Goal: Task Accomplishment & Management: Manage account settings

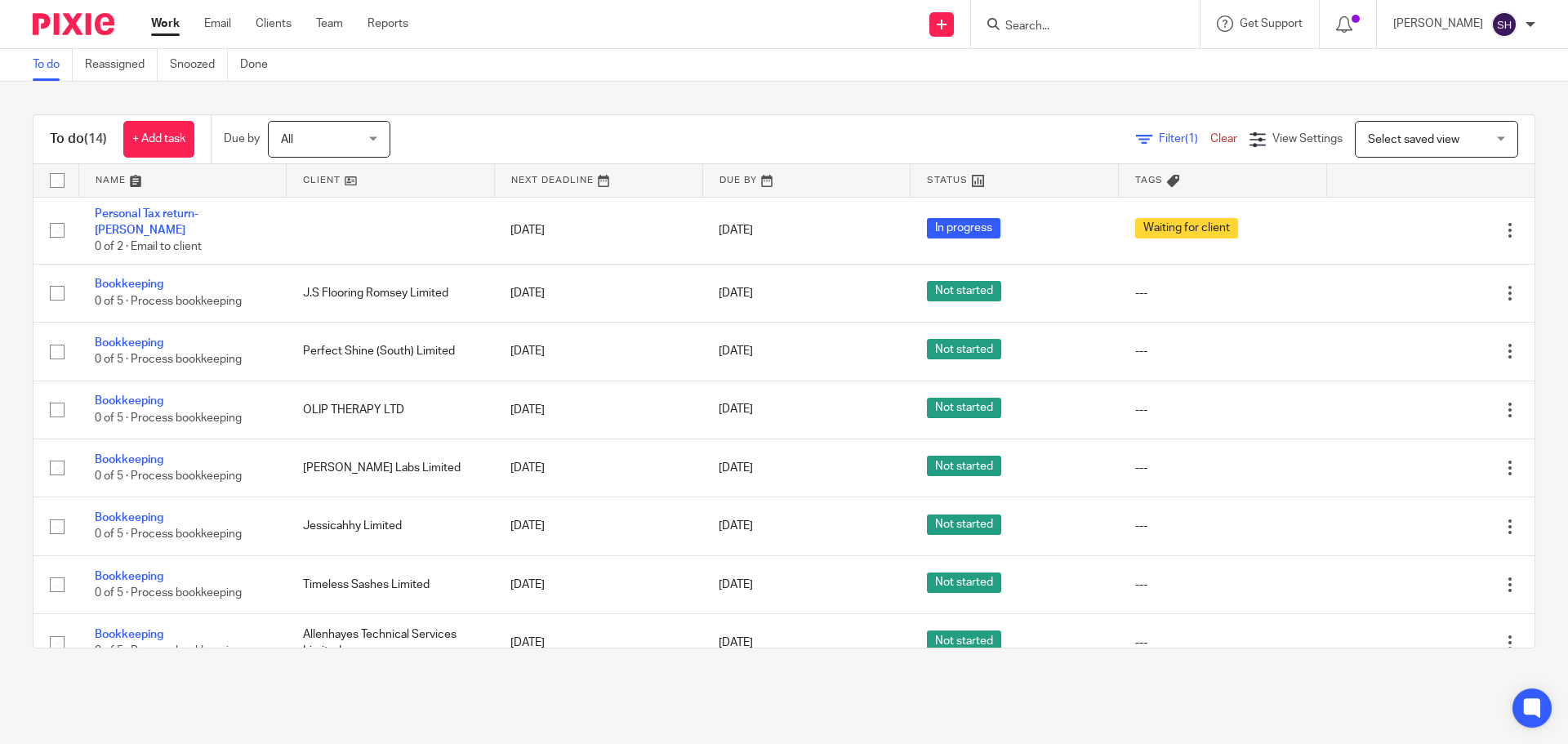
scroll to position [392, 0]
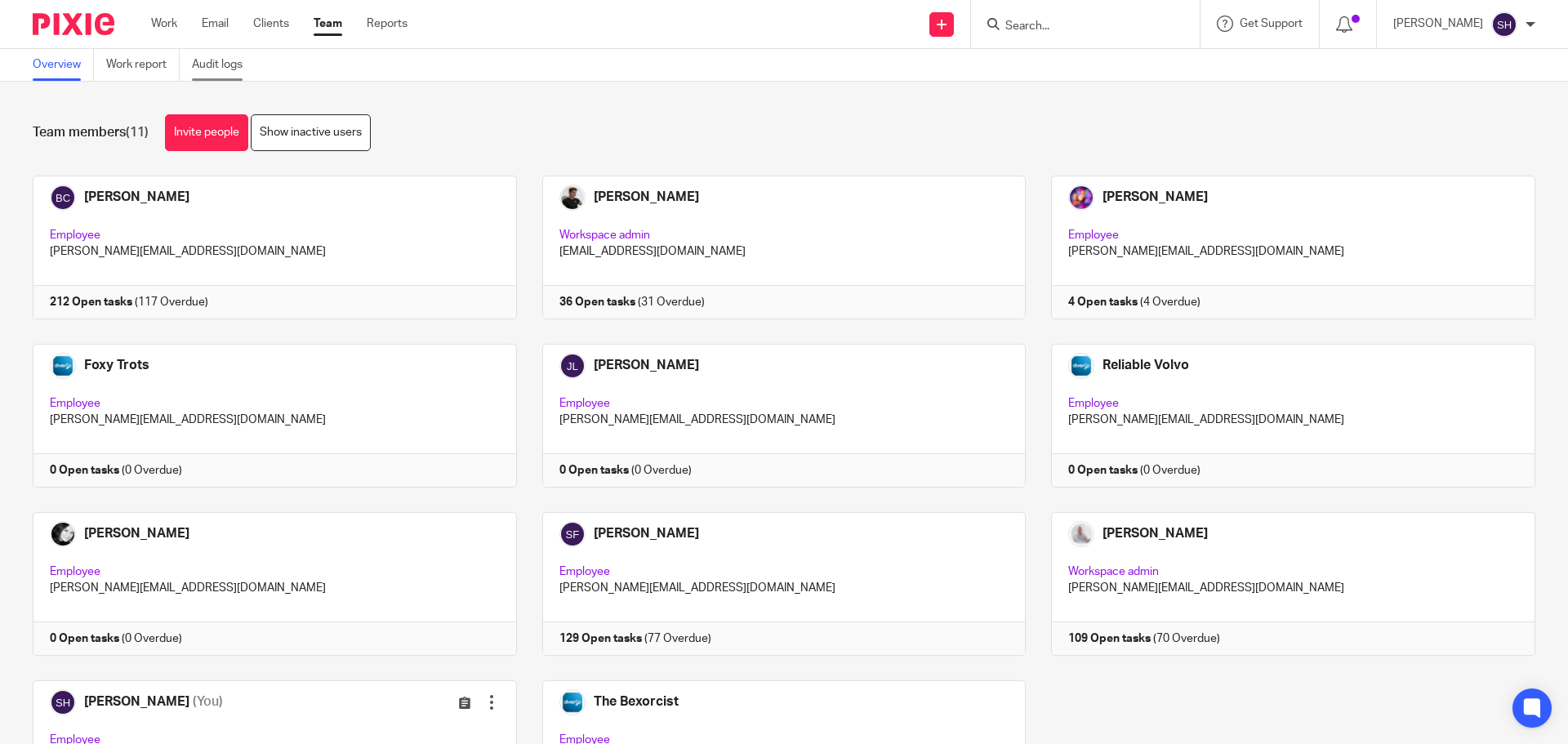
click at [210, 69] on link "Audit logs" at bounding box center [224, 65] width 63 height 31
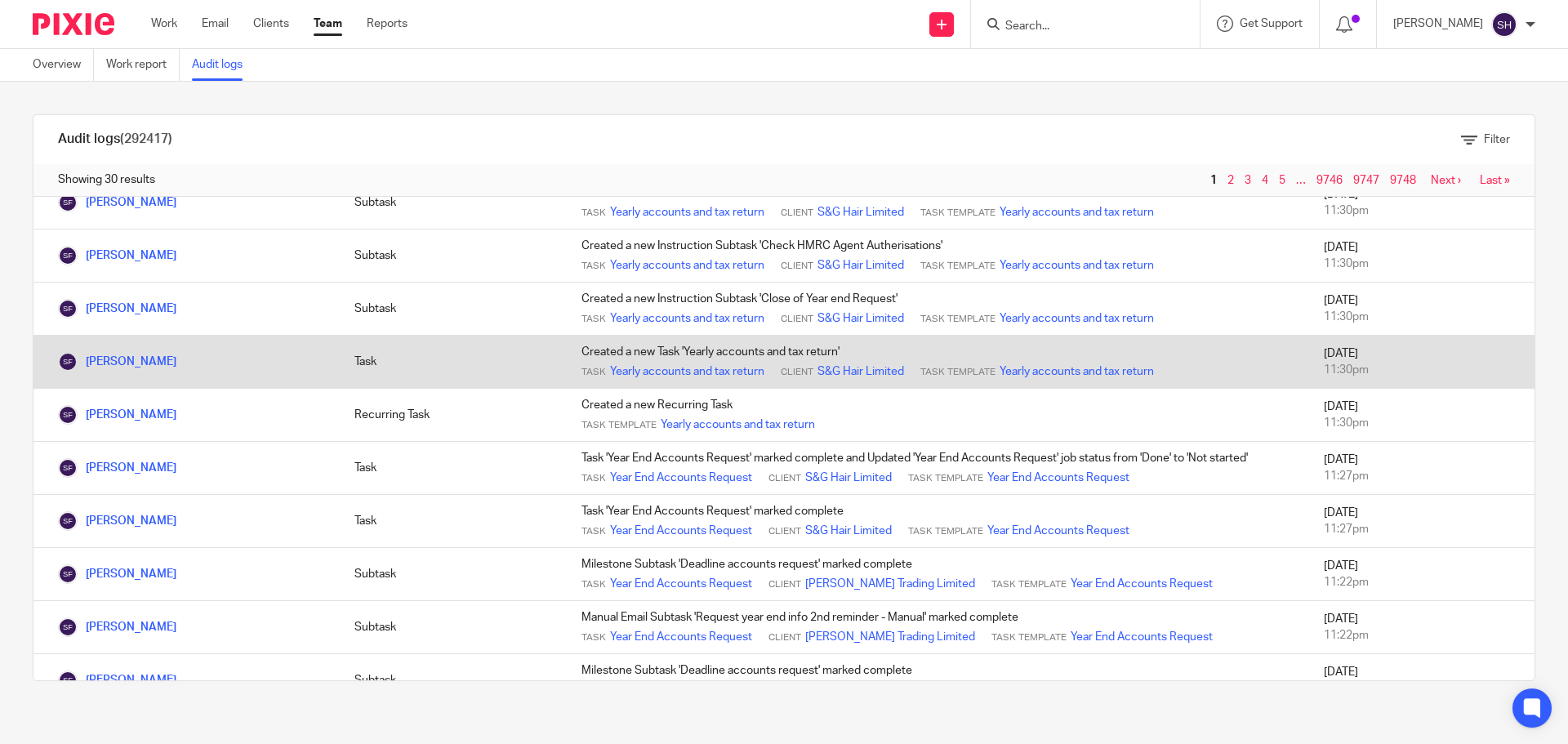
scroll to position [1141, 0]
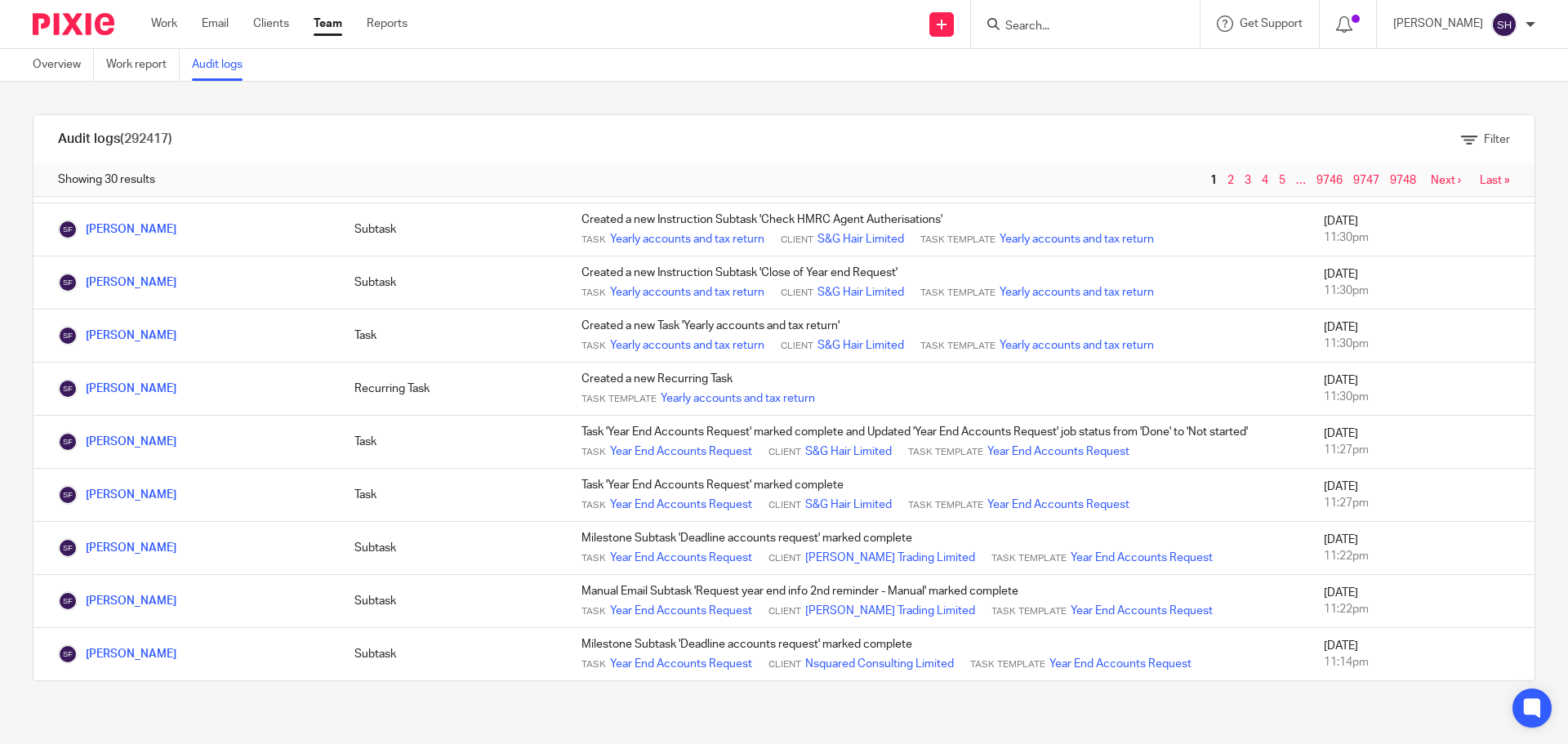
click at [1431, 181] on link "Next ›" at bounding box center [1446, 180] width 31 height 11
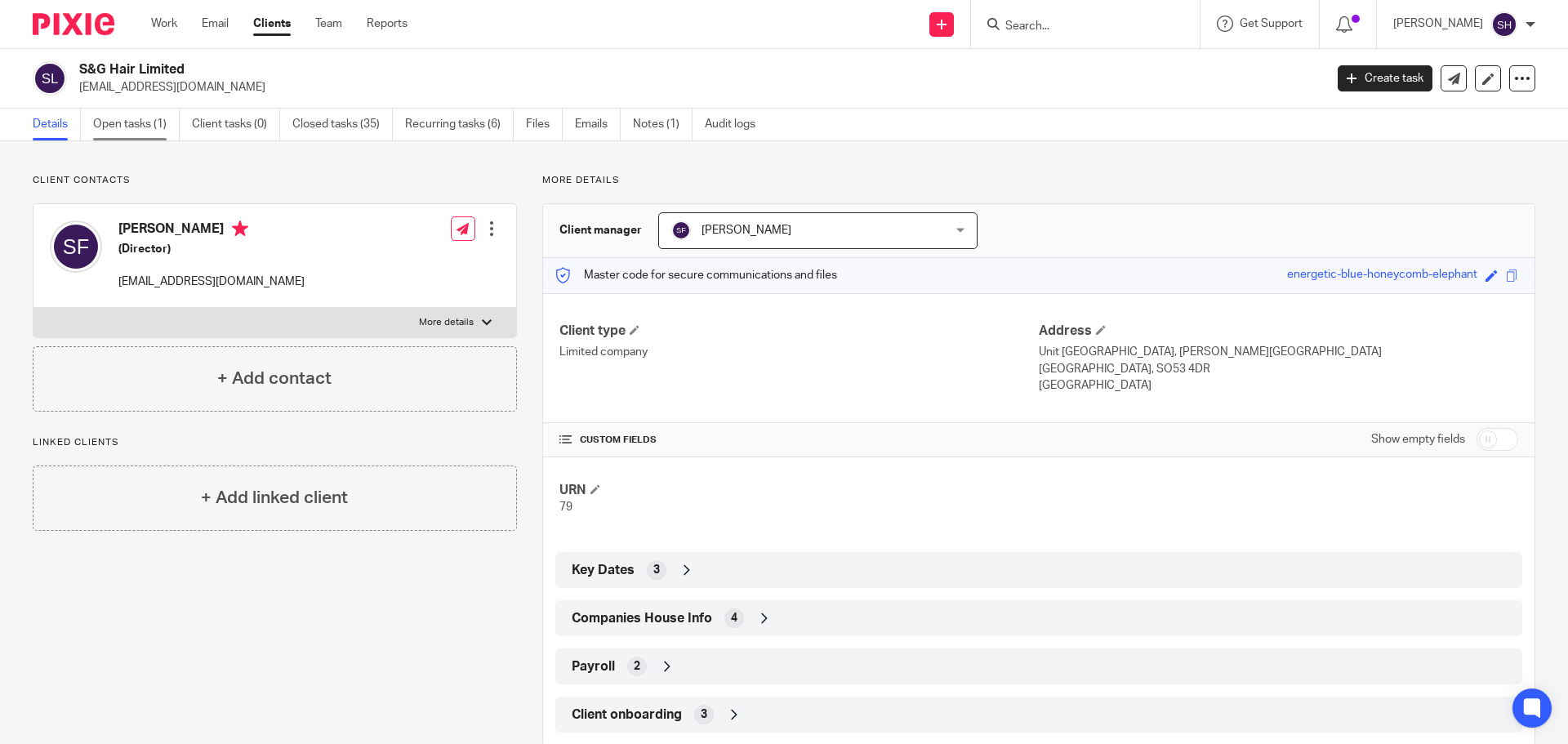
click at [162, 127] on link "Open tasks (1)" at bounding box center [136, 124] width 86 height 31
click at [145, 121] on link "Open tasks (1)" at bounding box center [136, 124] width 86 height 31
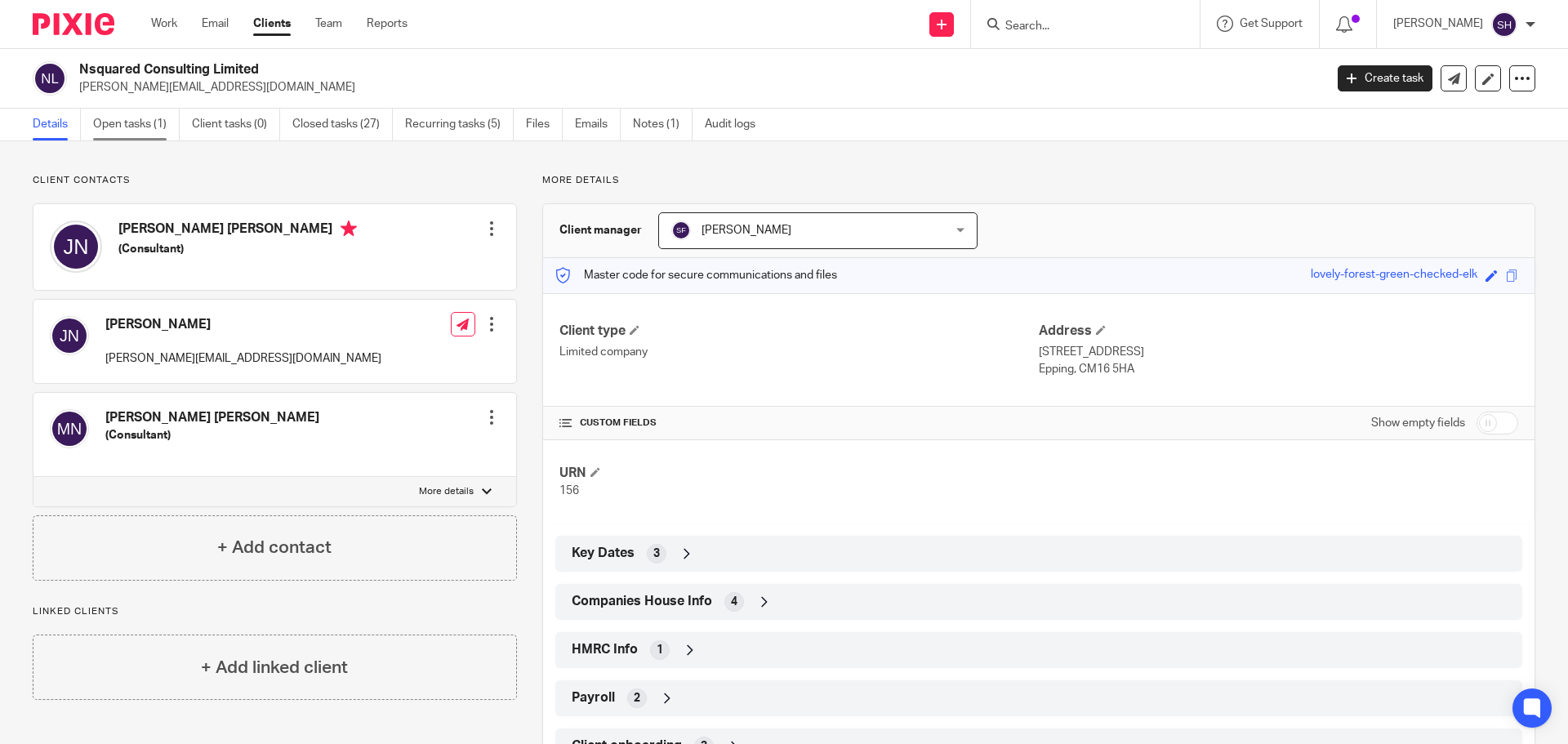
click at [144, 112] on link "Open tasks (1)" at bounding box center [136, 124] width 86 height 31
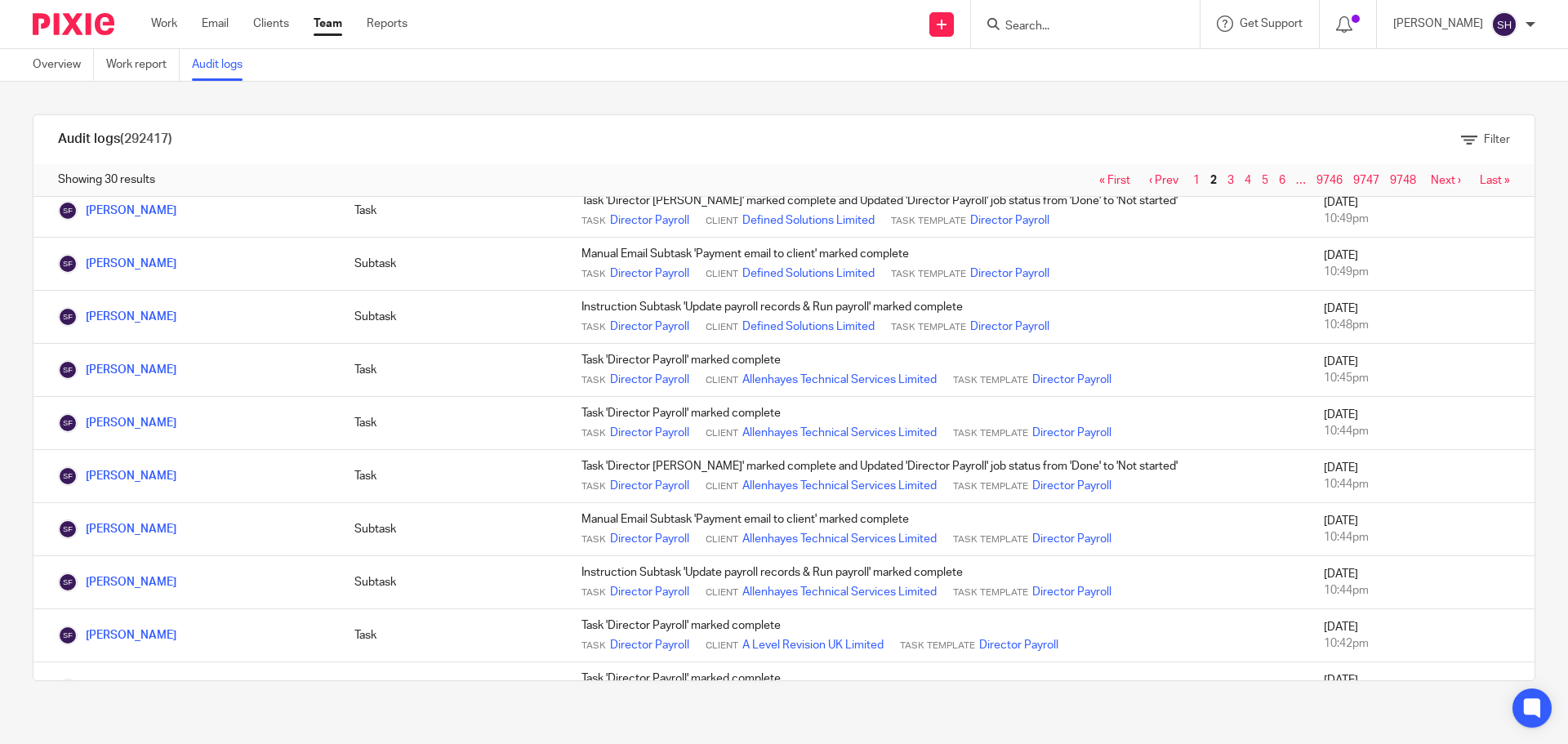
scroll to position [1141, 0]
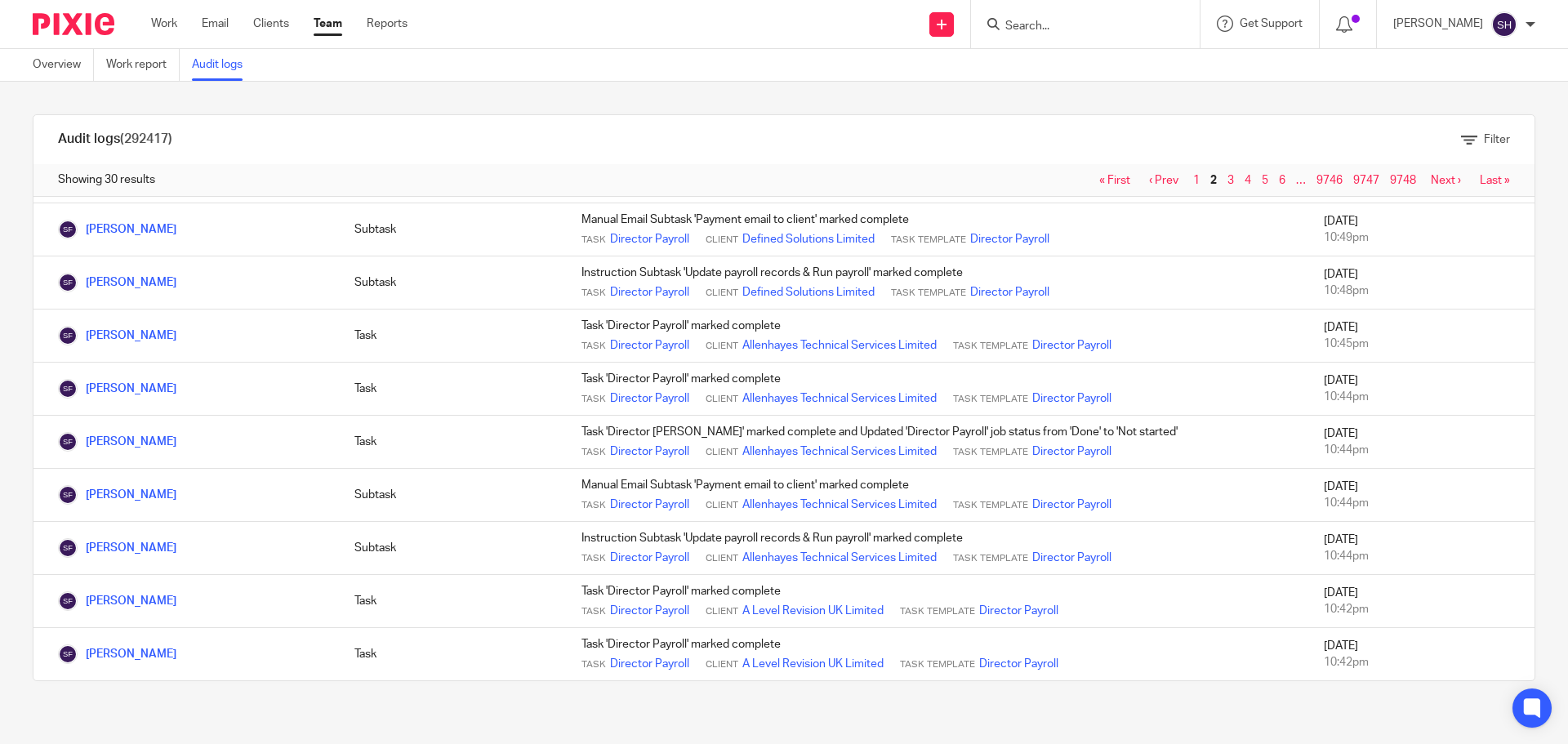
click at [1431, 183] on link "Next ›" at bounding box center [1446, 180] width 31 height 11
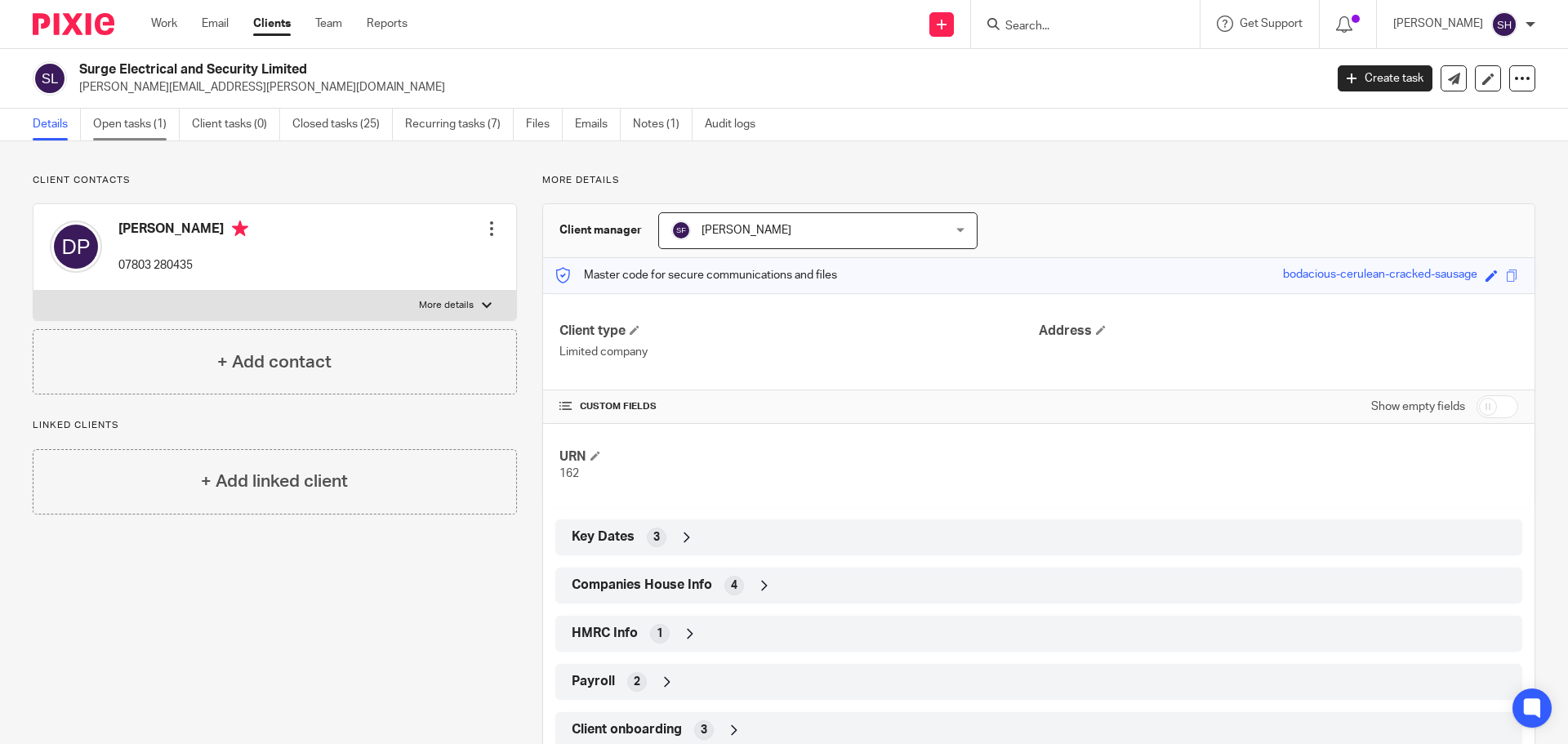
click at [122, 120] on link "Open tasks (1)" at bounding box center [136, 124] width 86 height 31
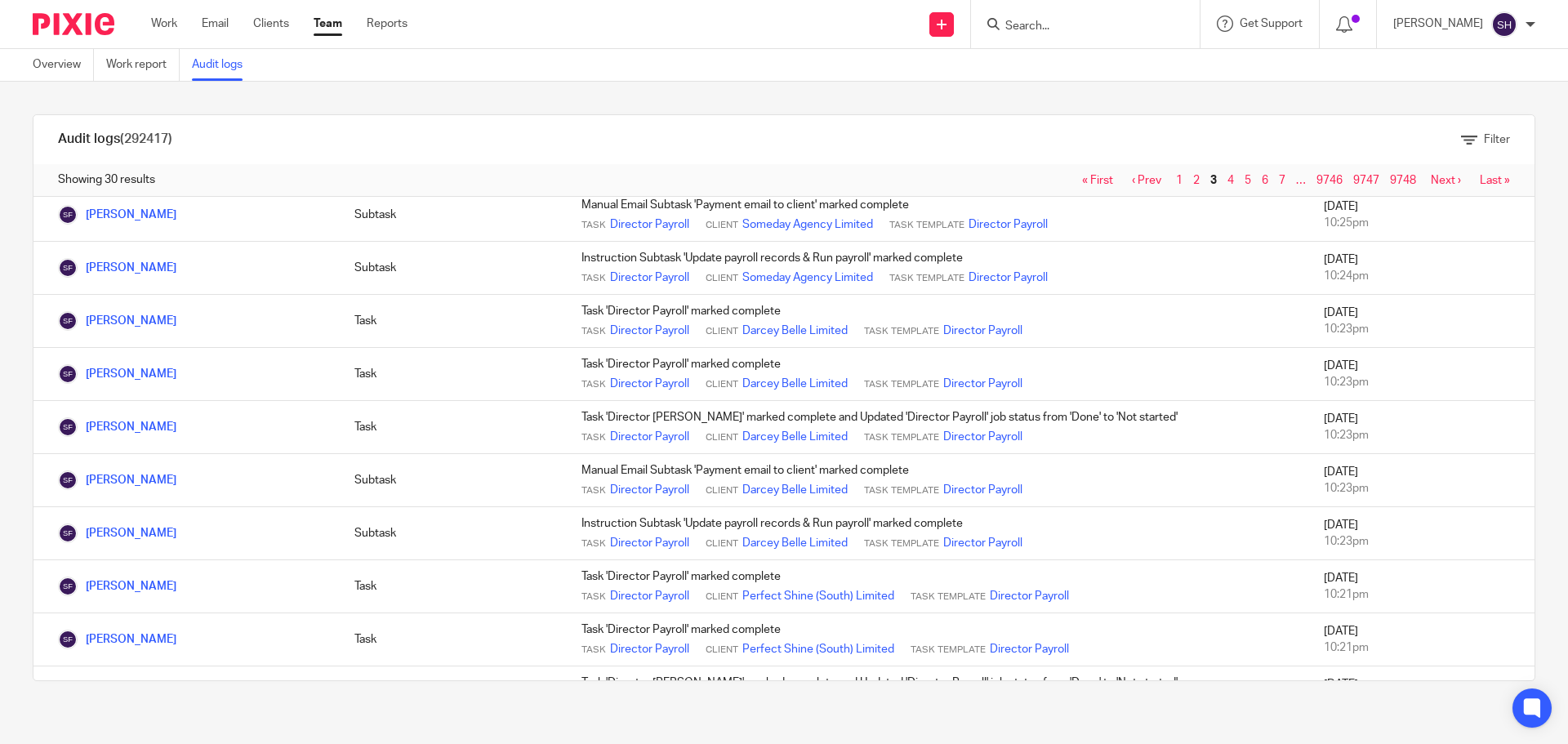
scroll to position [1141, 0]
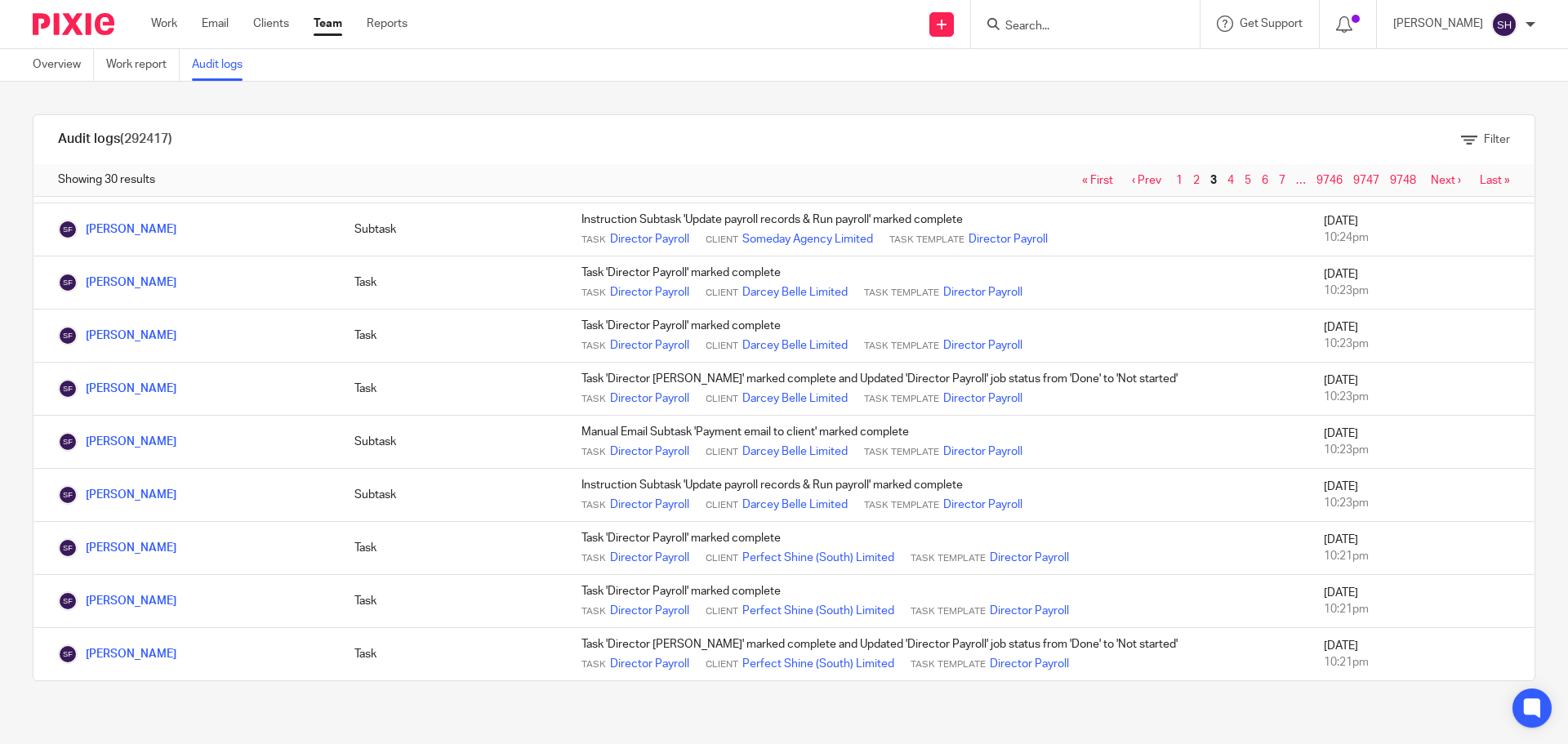
click at [1431, 178] on link "Next ›" at bounding box center [1446, 180] width 31 height 11
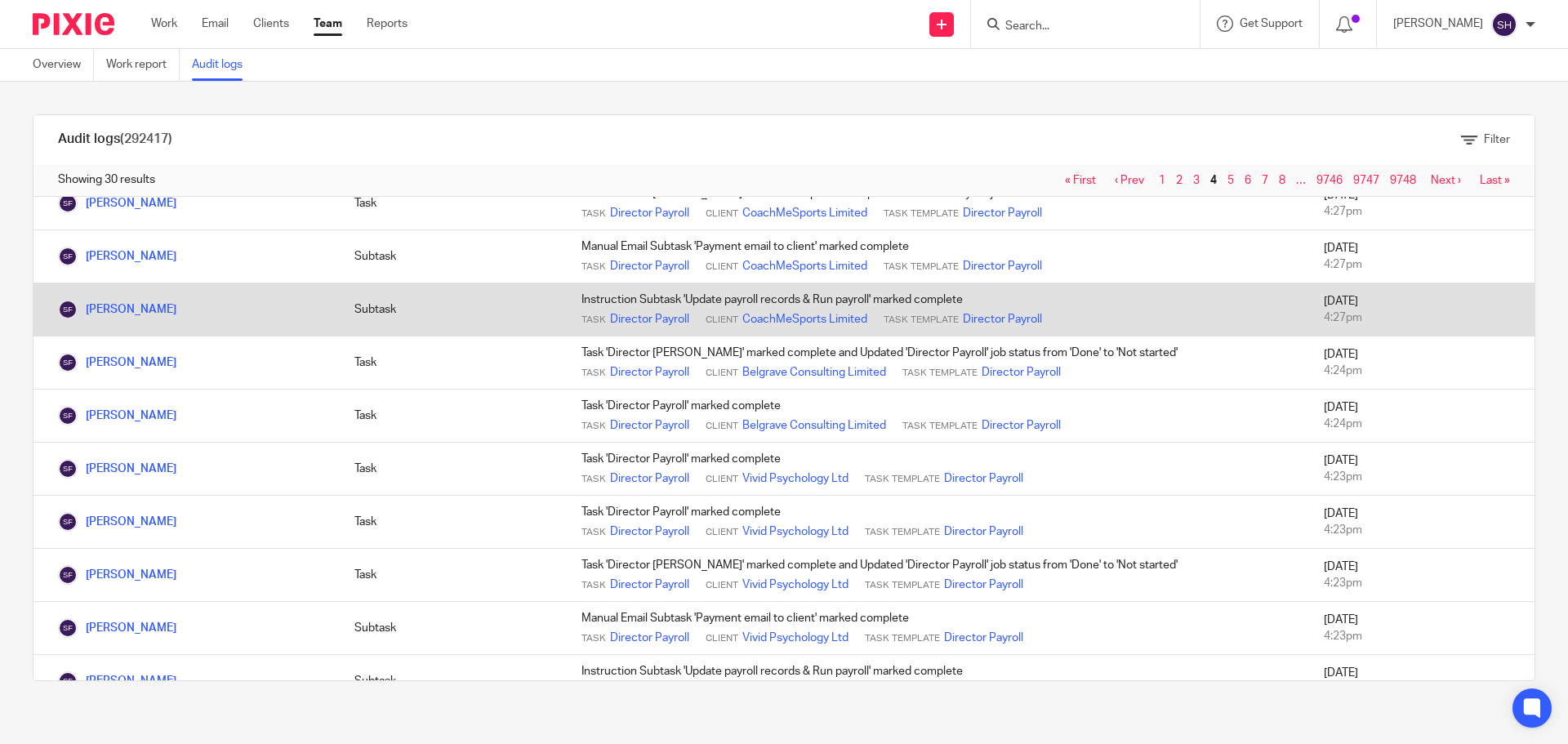
scroll to position [1141, 0]
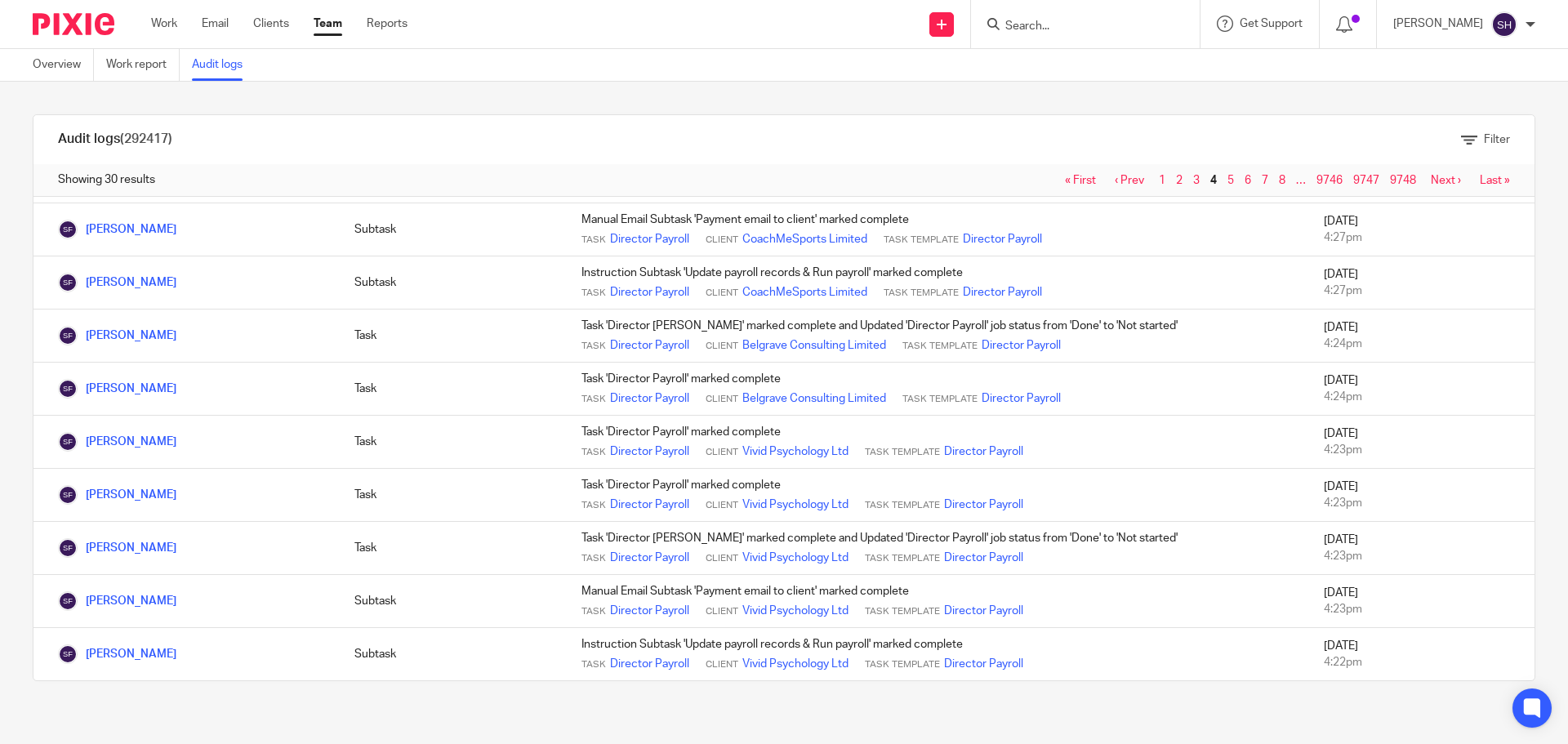
click at [1431, 184] on link "Next ›" at bounding box center [1446, 180] width 31 height 11
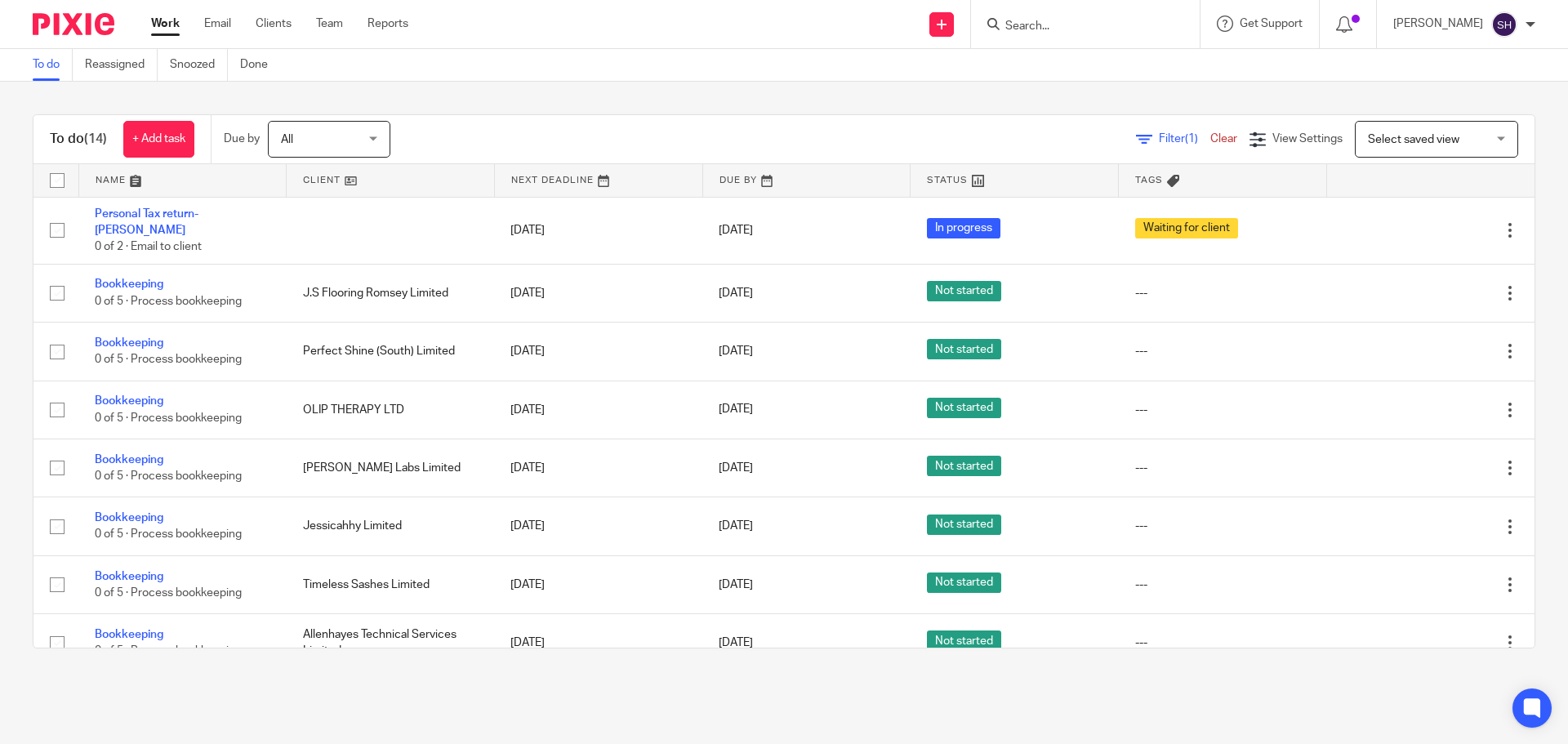
scroll to position [392, 0]
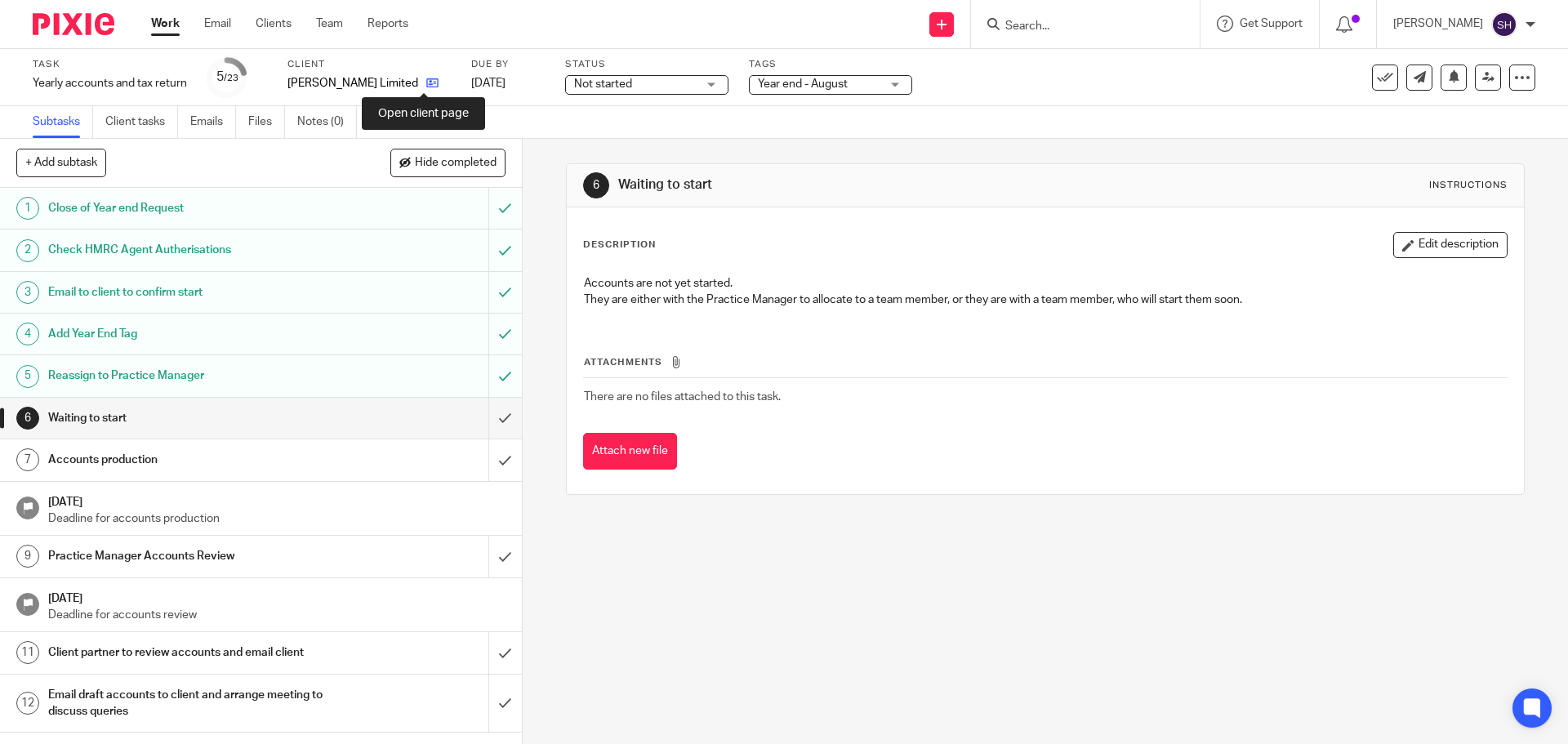
click at [426, 81] on icon at bounding box center [432, 83] width 12 height 12
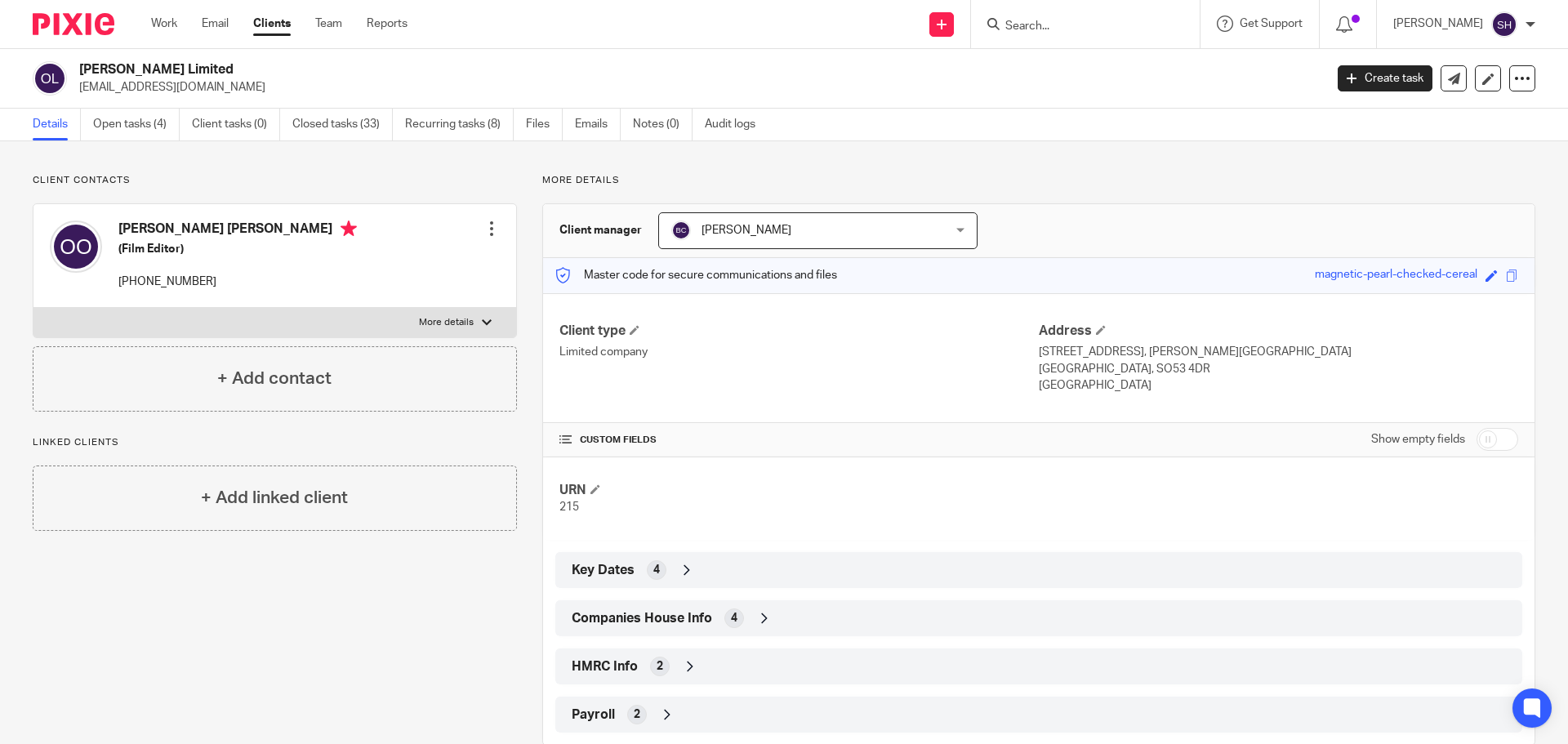
click at [640, 612] on span "Companies House Info" at bounding box center [642, 619] width 141 height 17
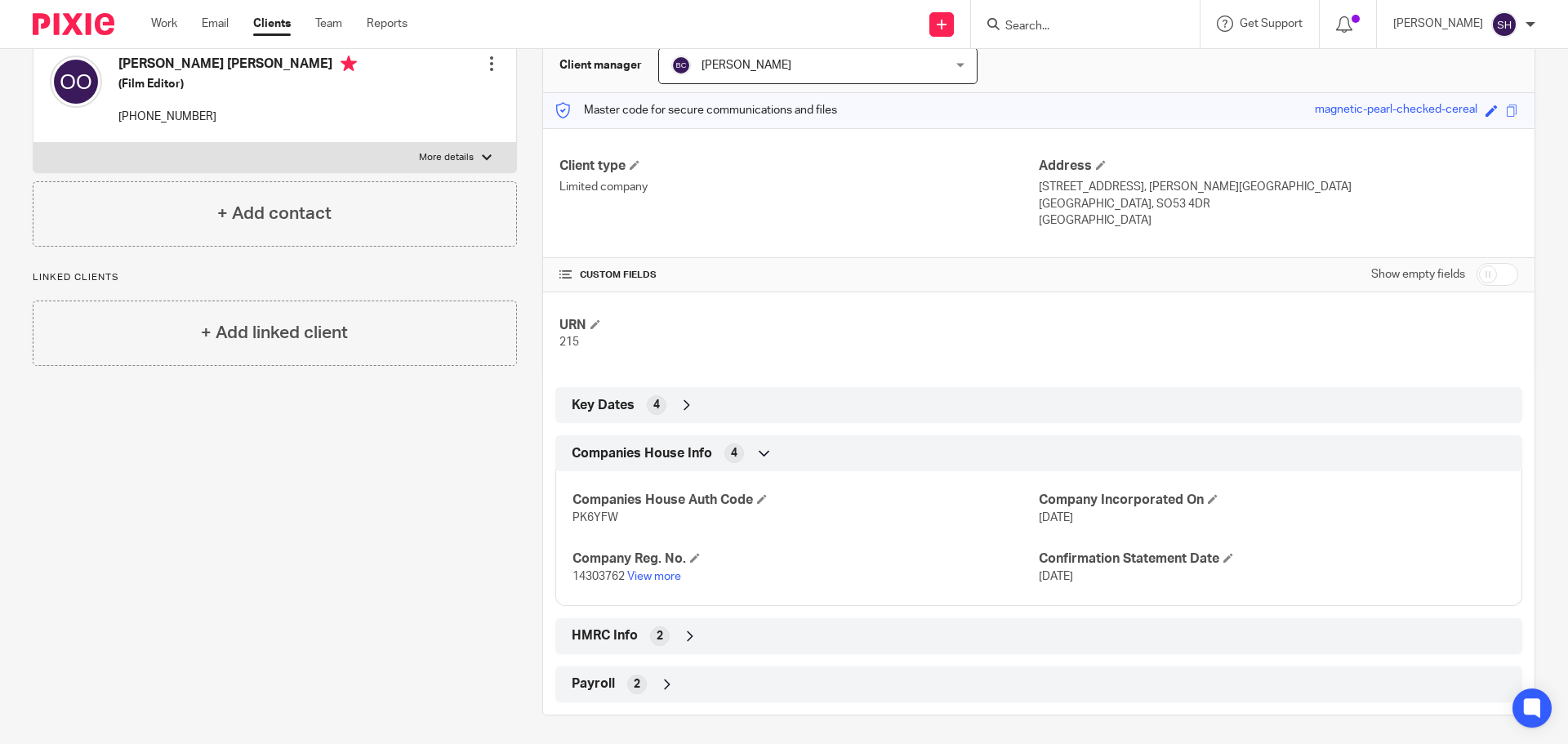
scroll to position [169, 0]
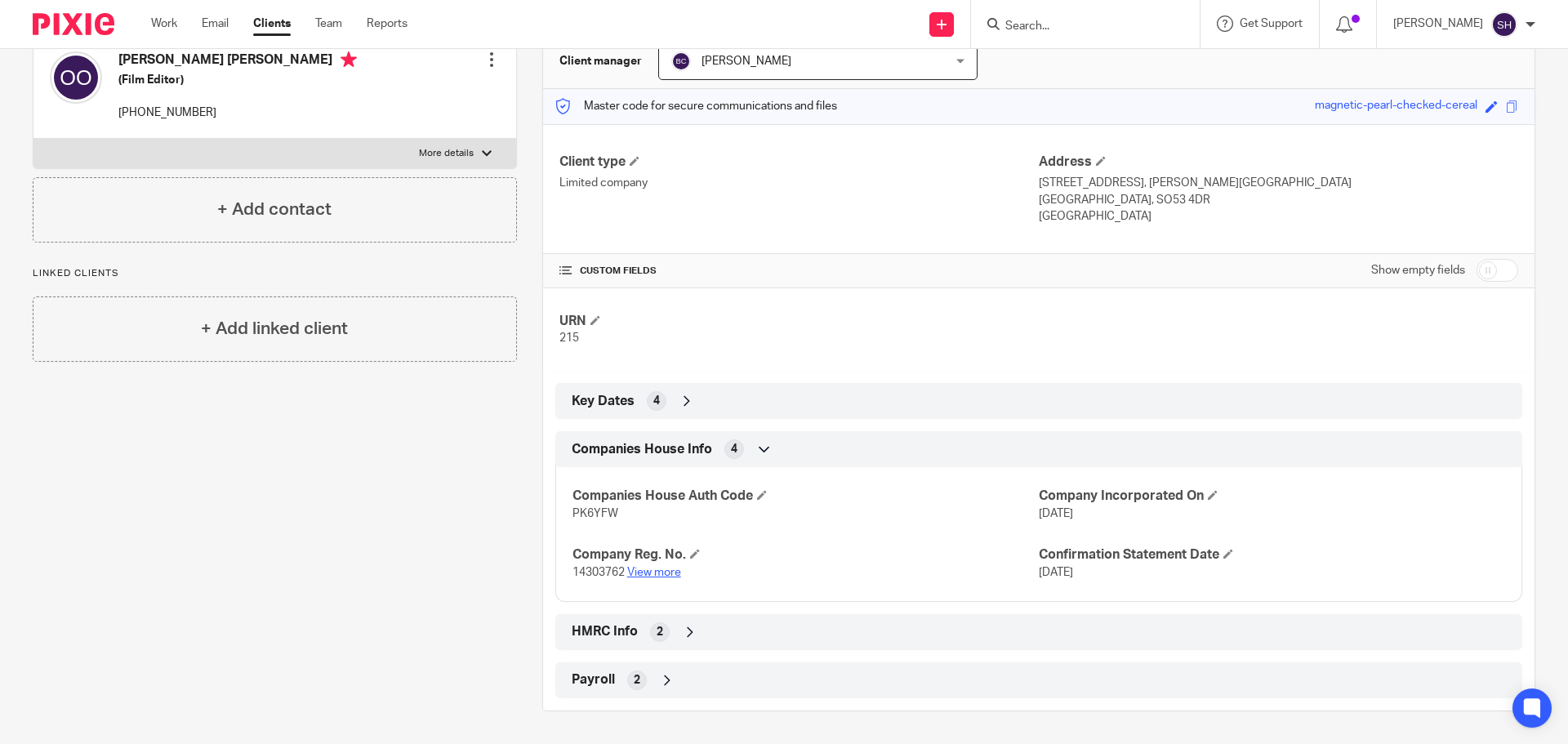
click at [662, 572] on link "View more" at bounding box center [654, 572] width 54 height 11
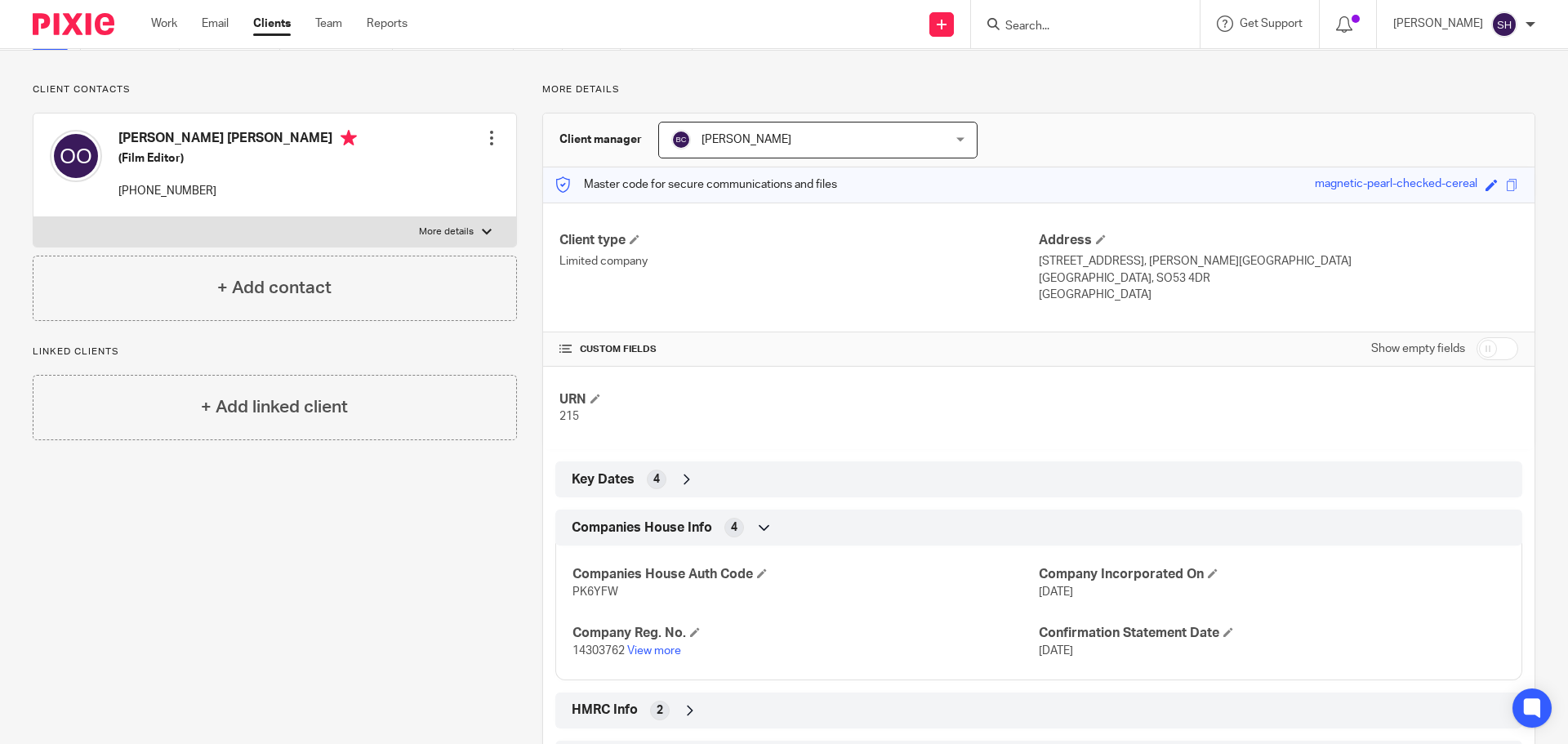
scroll to position [0, 0]
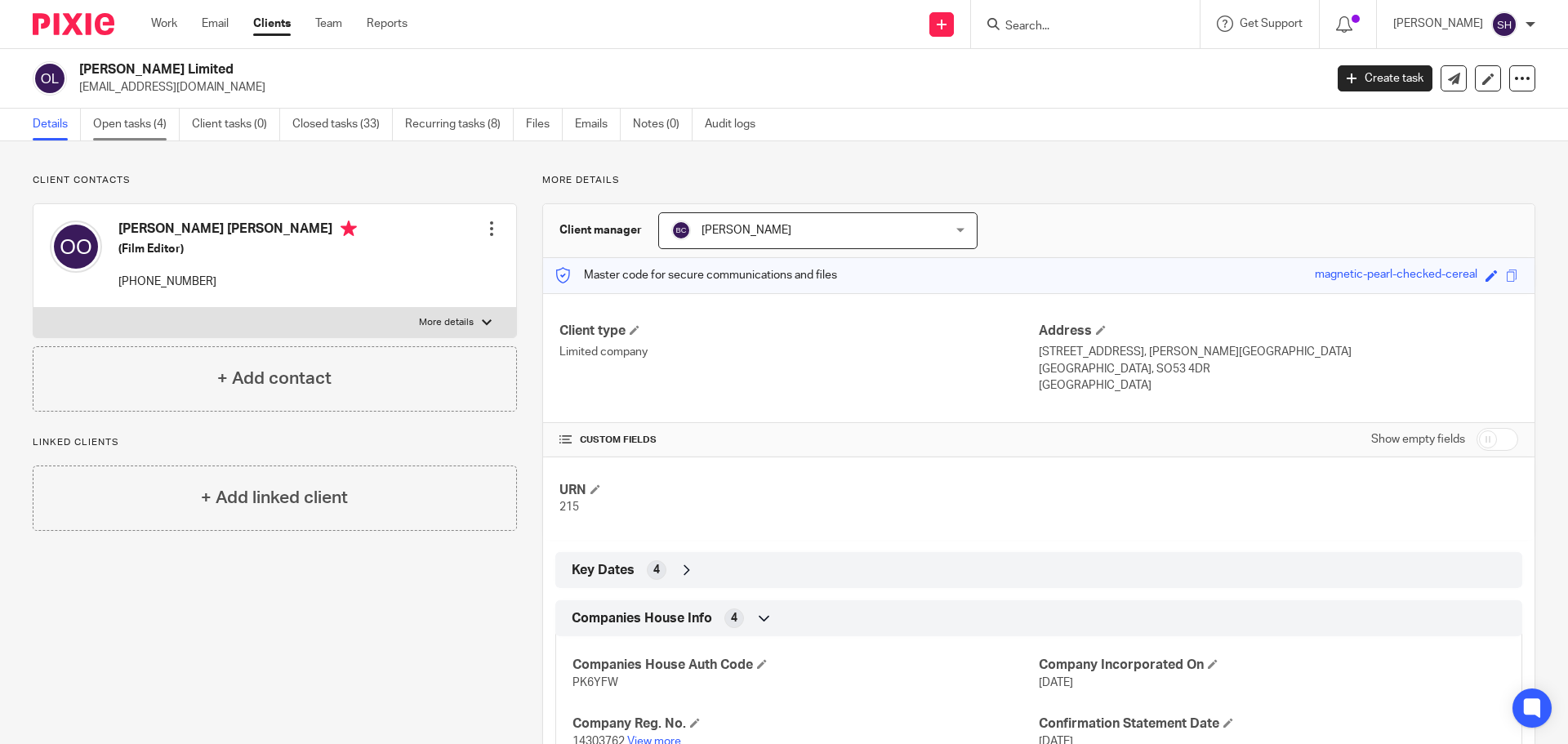
click at [136, 120] on link "Open tasks (4)" at bounding box center [136, 124] width 86 height 31
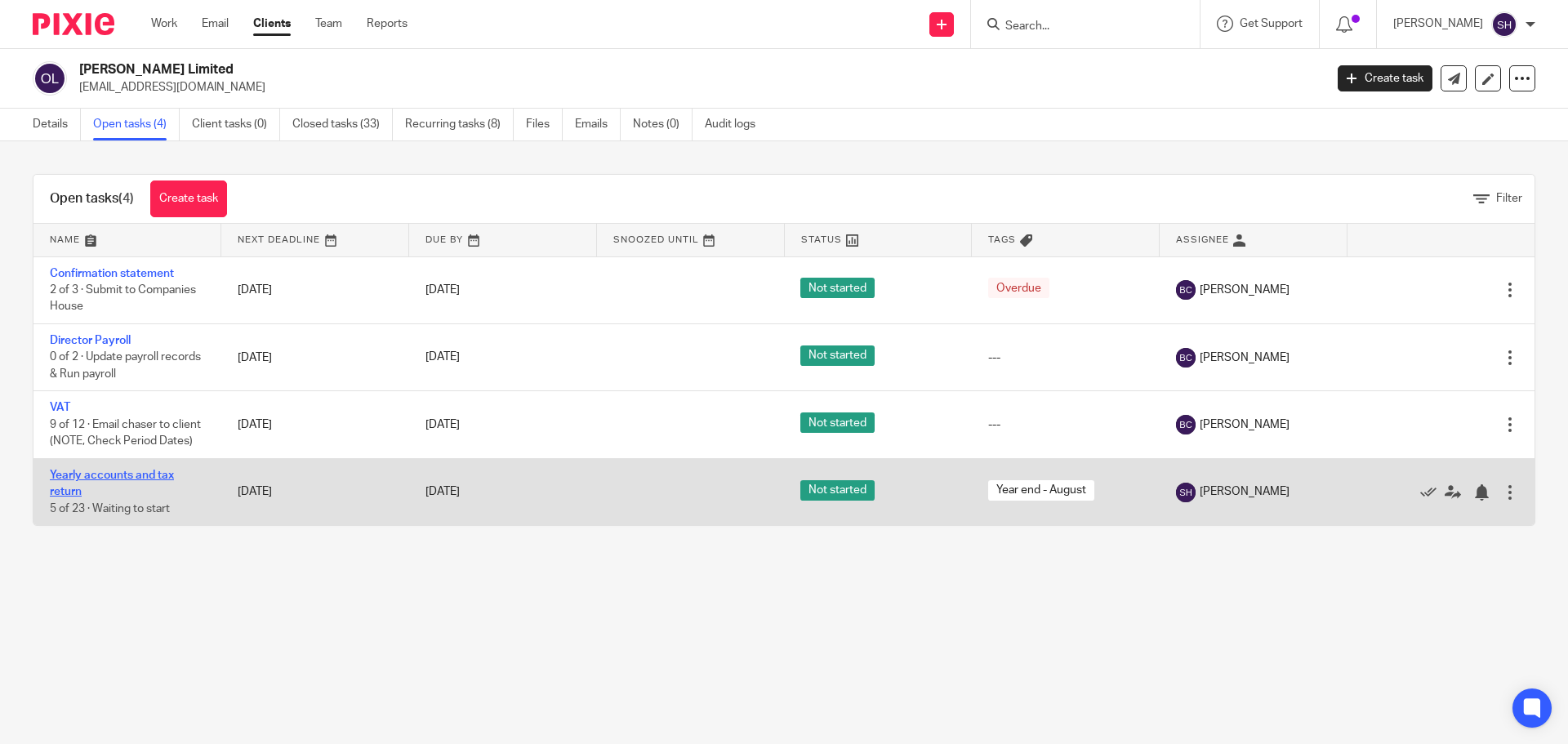
click at [106, 486] on link "Yearly accounts and tax return" at bounding box center [112, 484] width 124 height 28
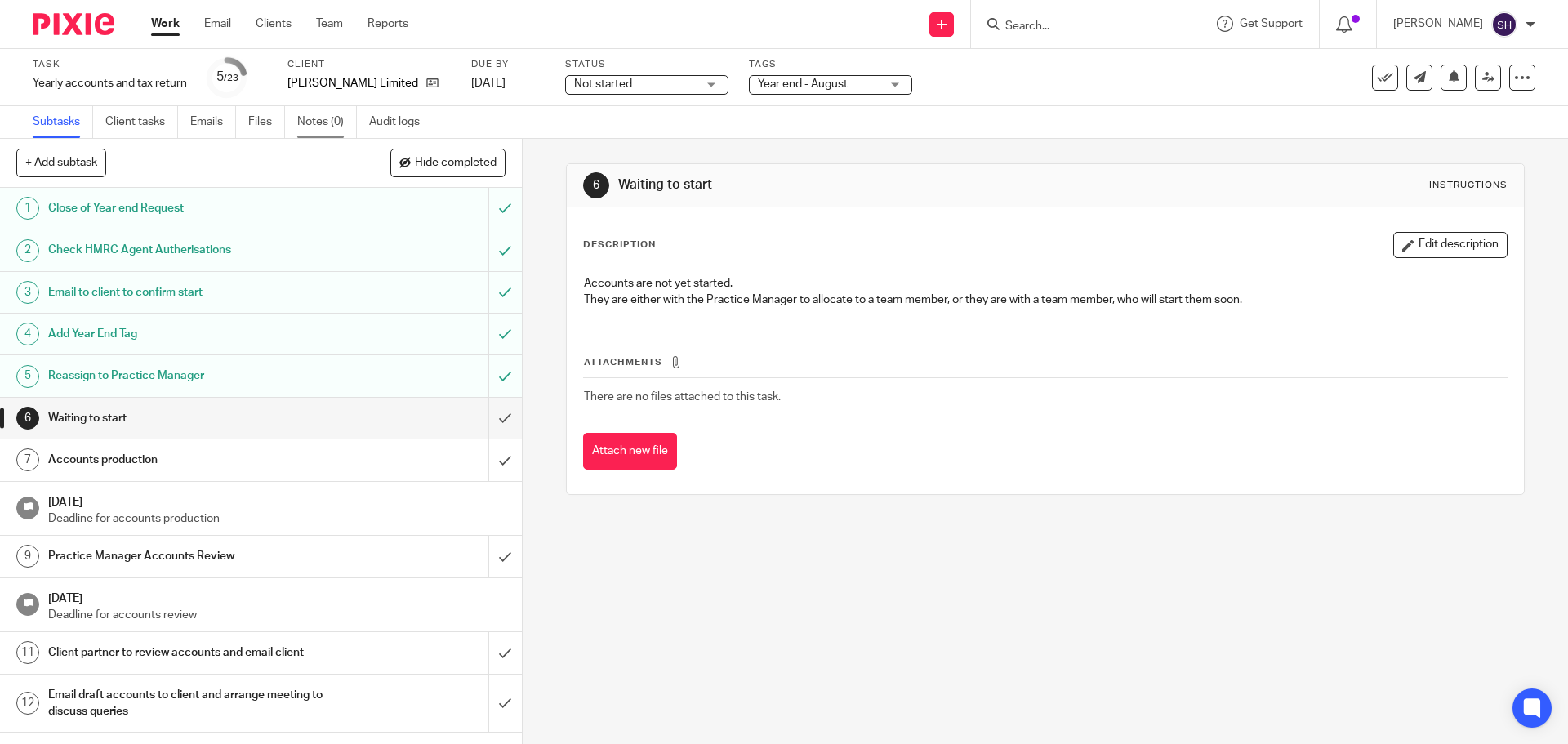
click at [313, 120] on link "Notes (0)" at bounding box center [327, 122] width 59 height 31
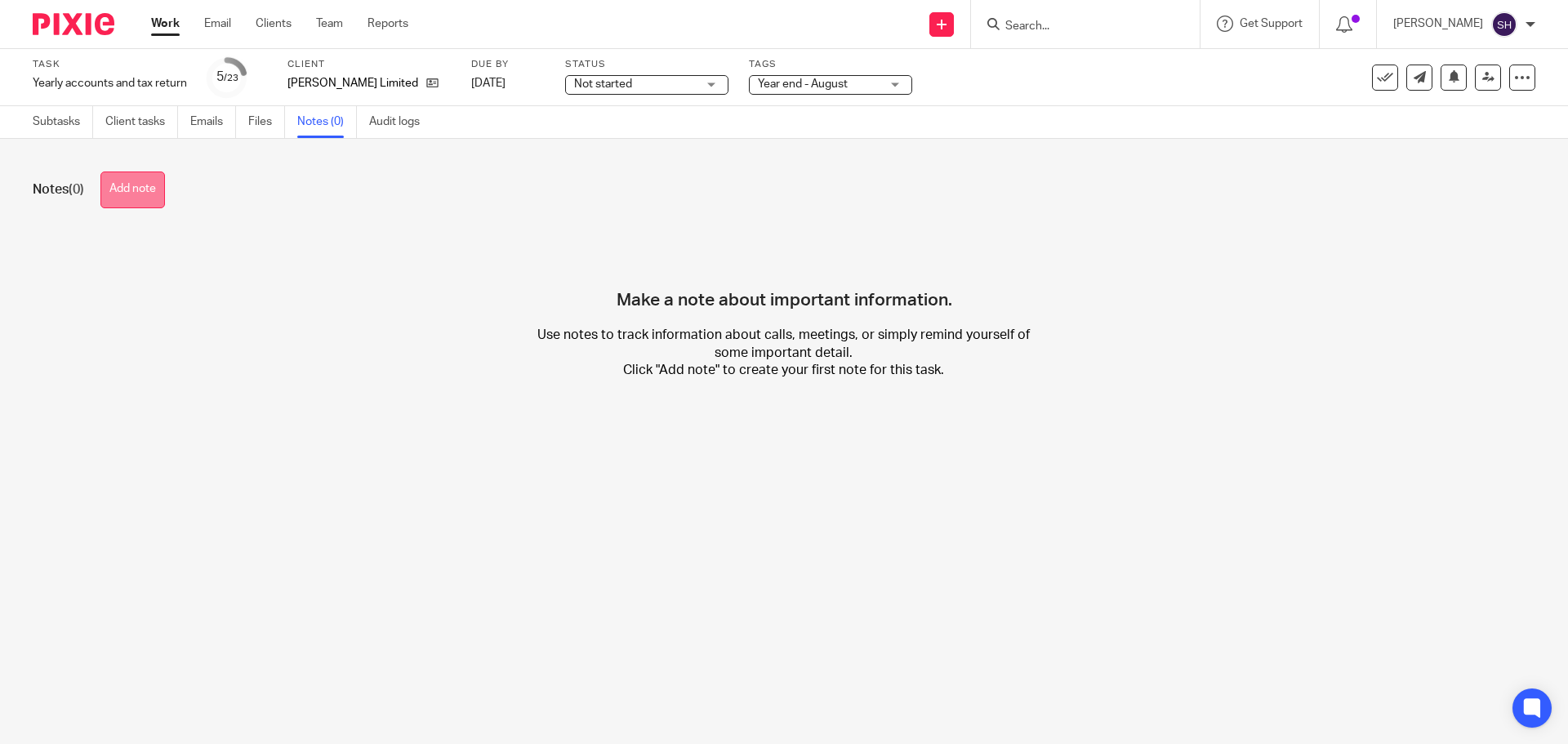
click at [141, 194] on button "Add note" at bounding box center [133, 189] width 65 height 37
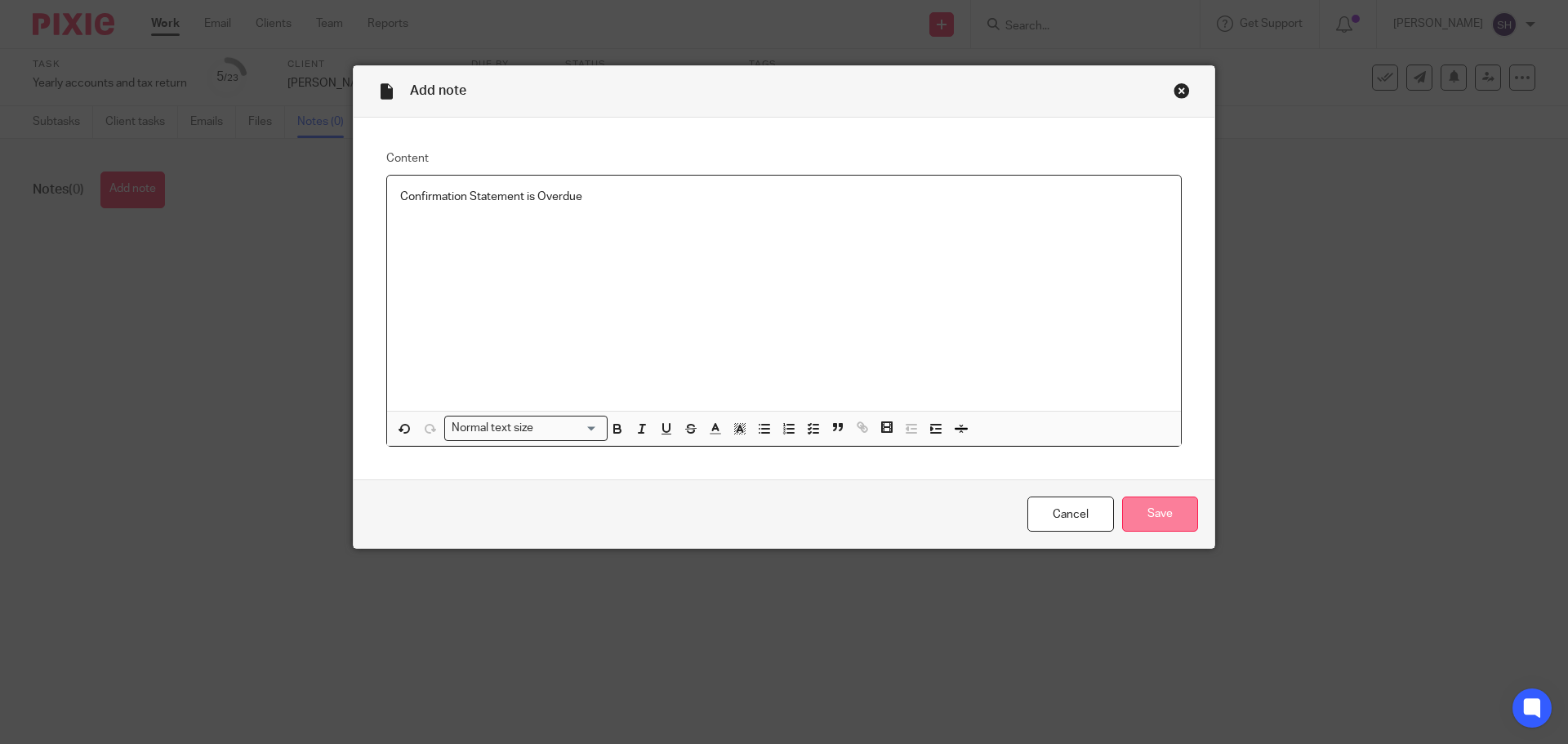
click at [1174, 510] on input "Save" at bounding box center [1159, 514] width 76 height 35
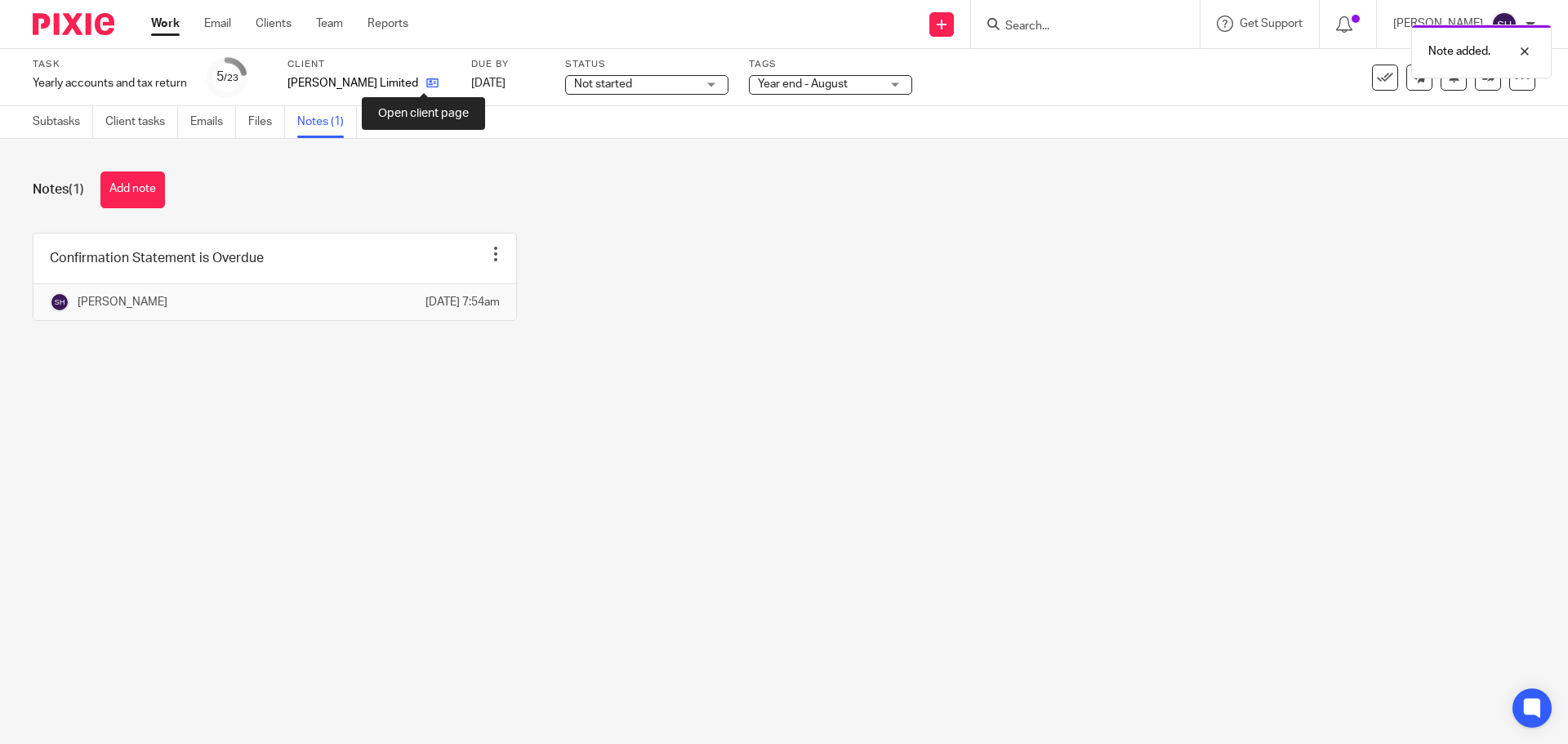
click at [429, 80] on icon at bounding box center [432, 83] width 12 height 12
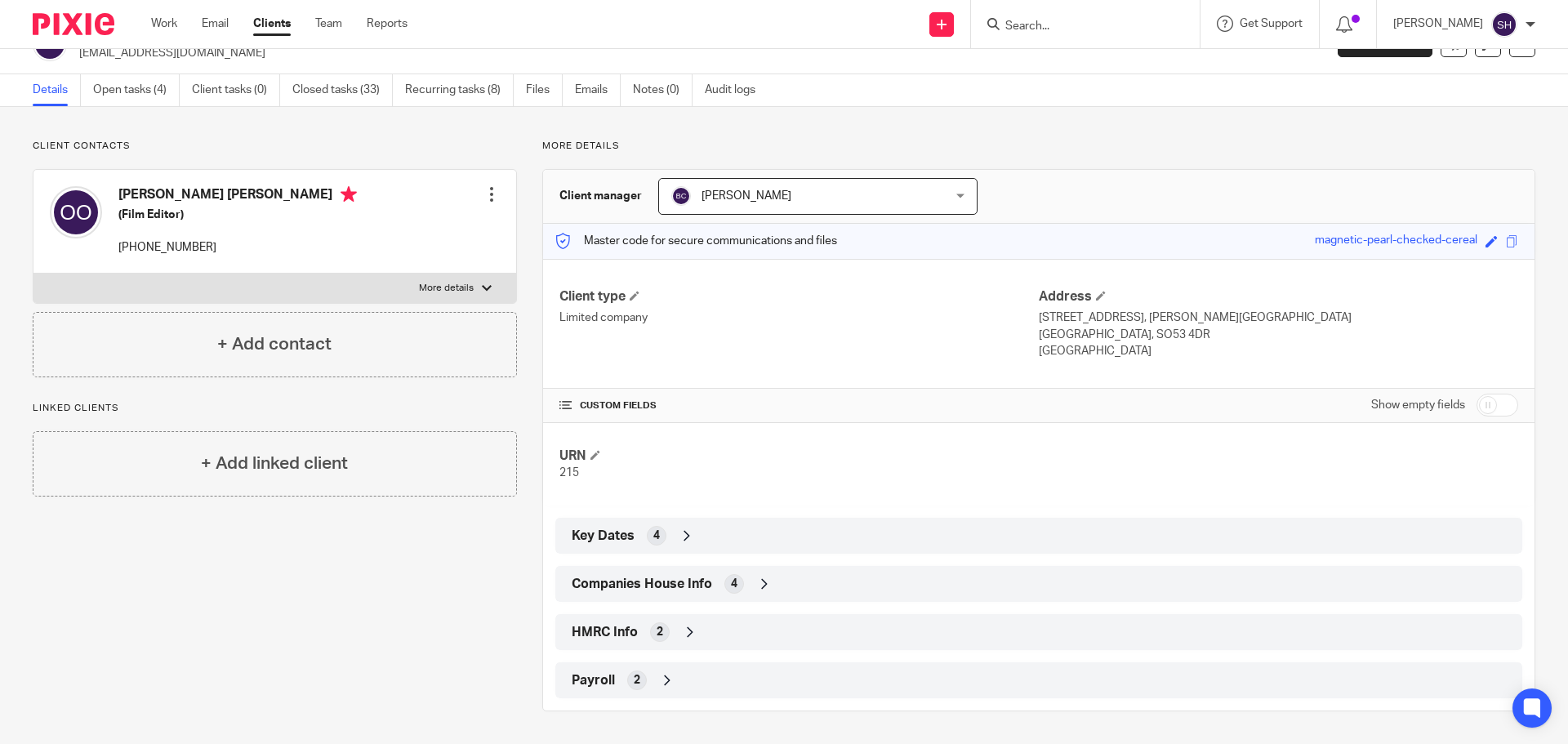
click at [689, 629] on icon at bounding box center [690, 632] width 17 height 17
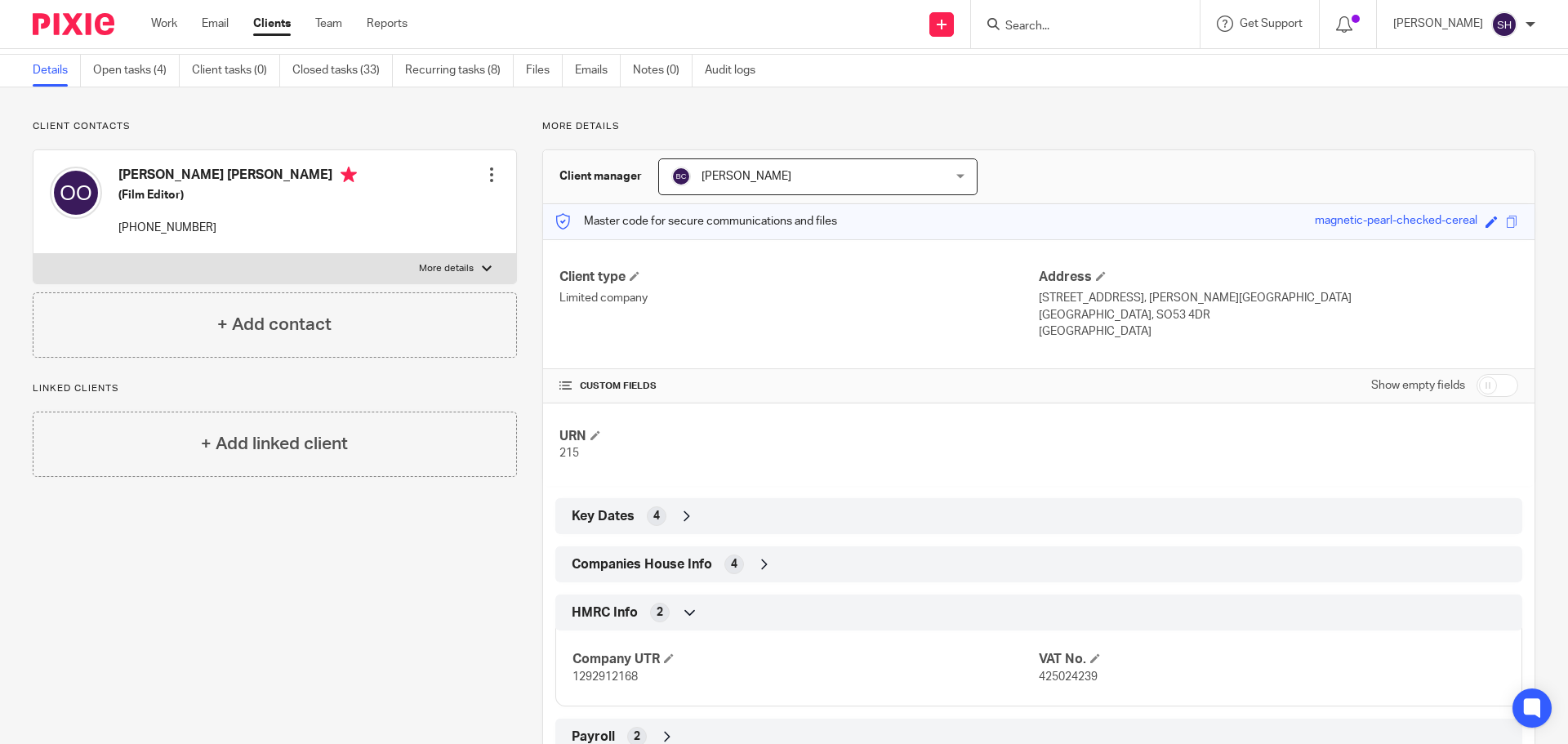
scroll to position [110, 0]
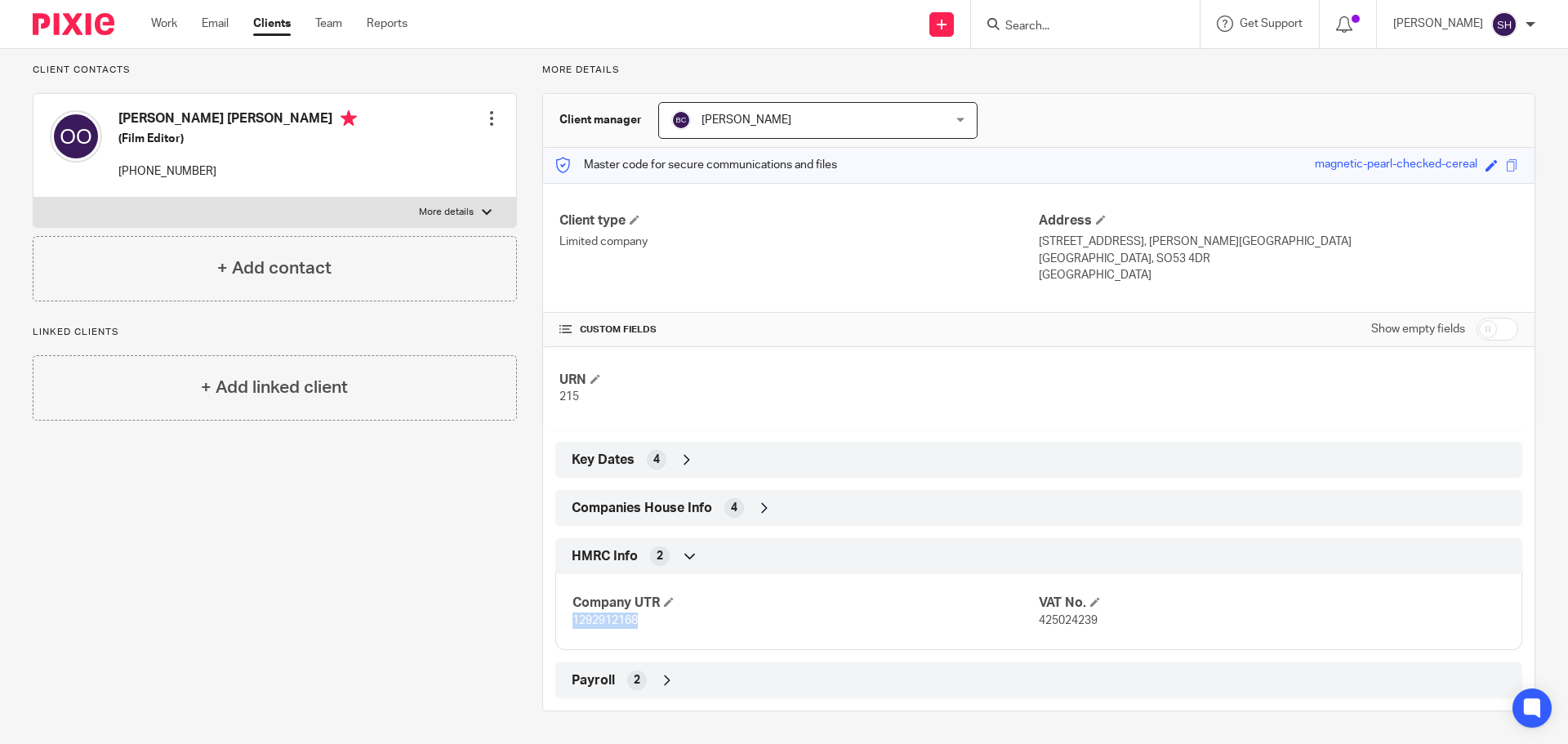
drag, startPoint x: 645, startPoint y: 622, endPoint x: 534, endPoint y: 620, distance: 111.0
click at [534, 620] on div "More details Client manager [PERSON_NAME] [PERSON_NAME] [PERSON_NAME] [PERSON_N…" at bounding box center [1026, 388] width 1018 height 648
copy span "1292912168"
click at [671, 513] on span "Companies House Info" at bounding box center [642, 508] width 141 height 17
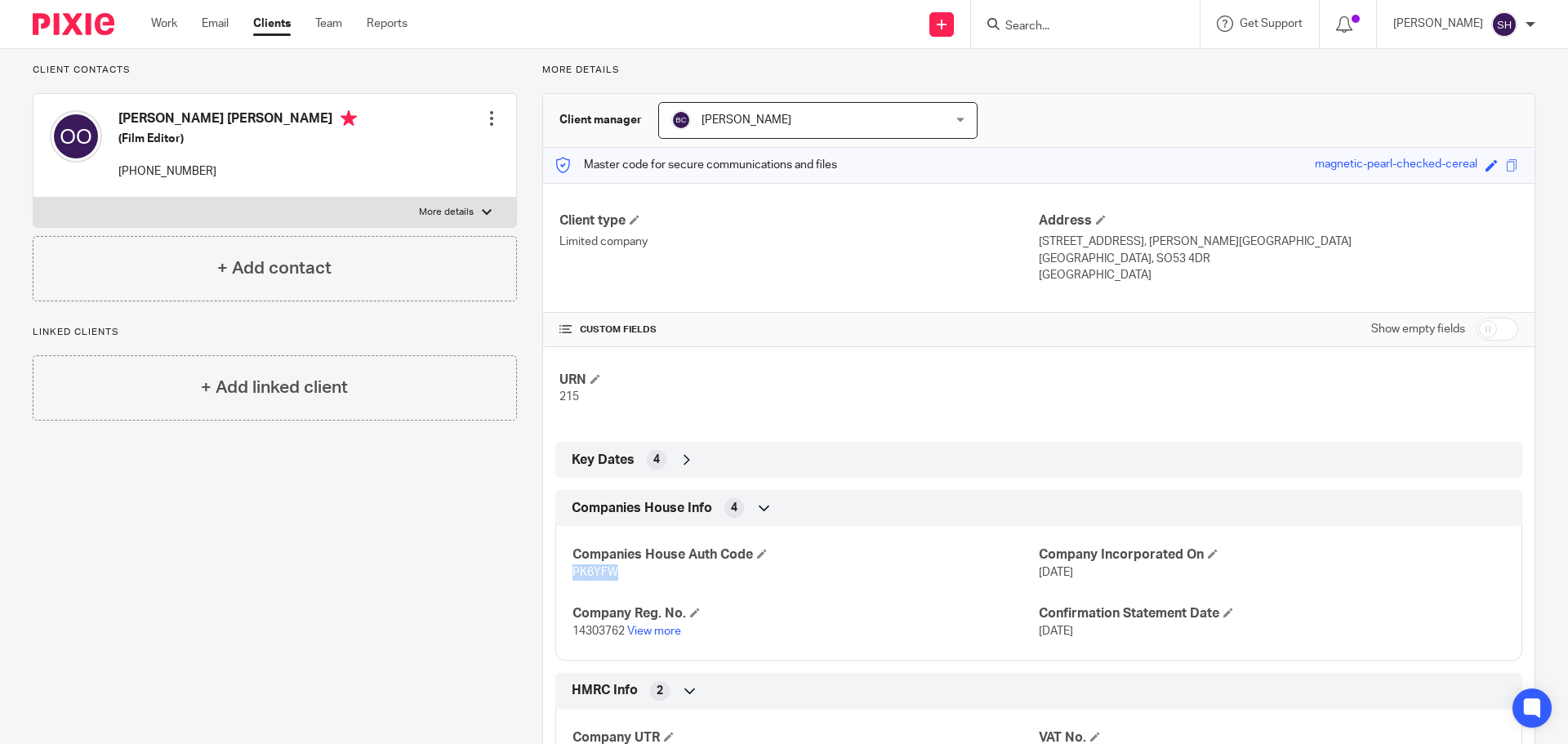
drag, startPoint x: 616, startPoint y: 566, endPoint x: 546, endPoint y: 571, distance: 70.2
click at [546, 571] on div "Companies House Info 4 Companies House Auth Code PK6YFW Company Incorporated On…" at bounding box center [1038, 575] width 991 height 170
copy span "PK6YFW"
click at [173, 214] on label "More details" at bounding box center [274, 212] width 483 height 30
click at [33, 197] on input "More details" at bounding box center [32, 196] width 1 height 1
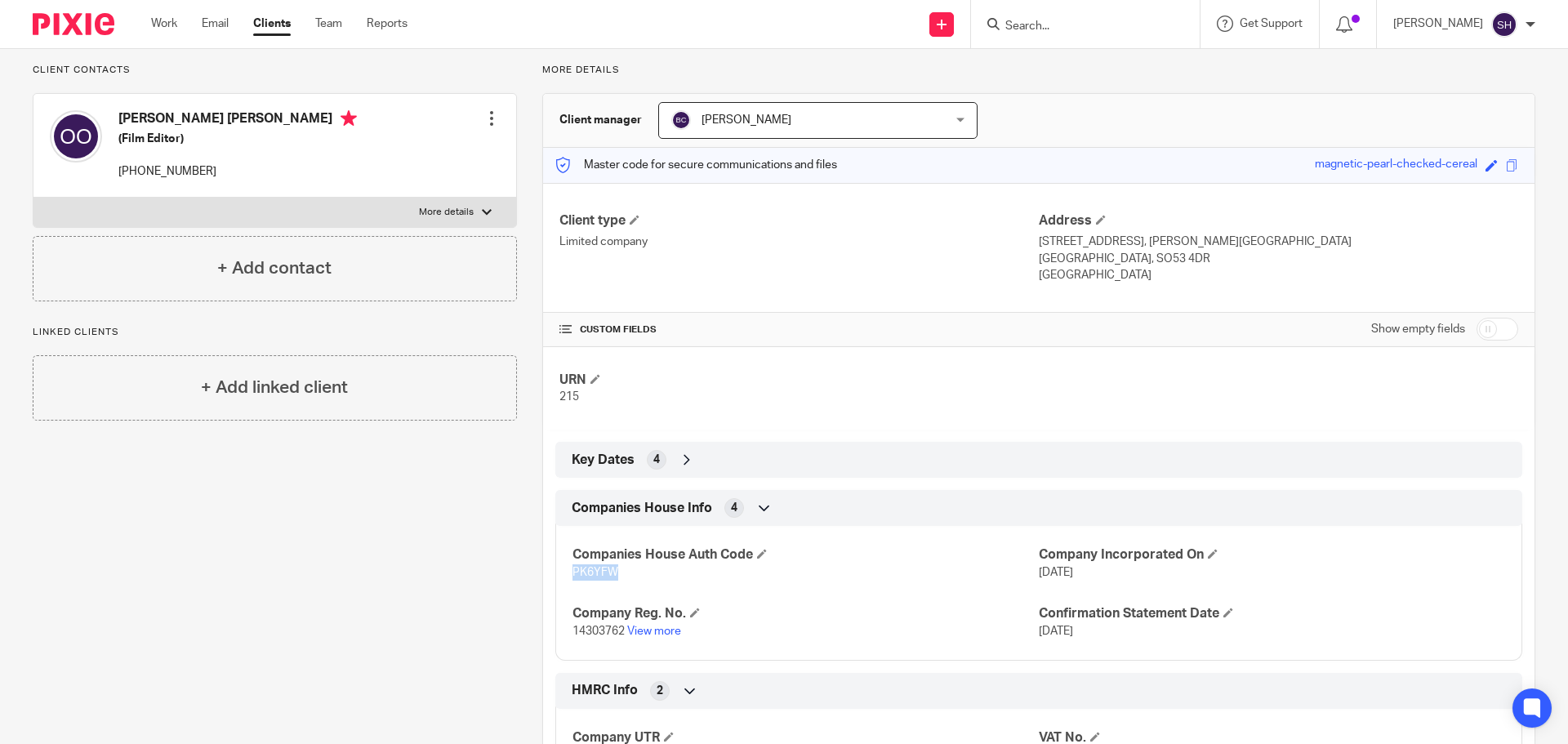
checkbox input "true"
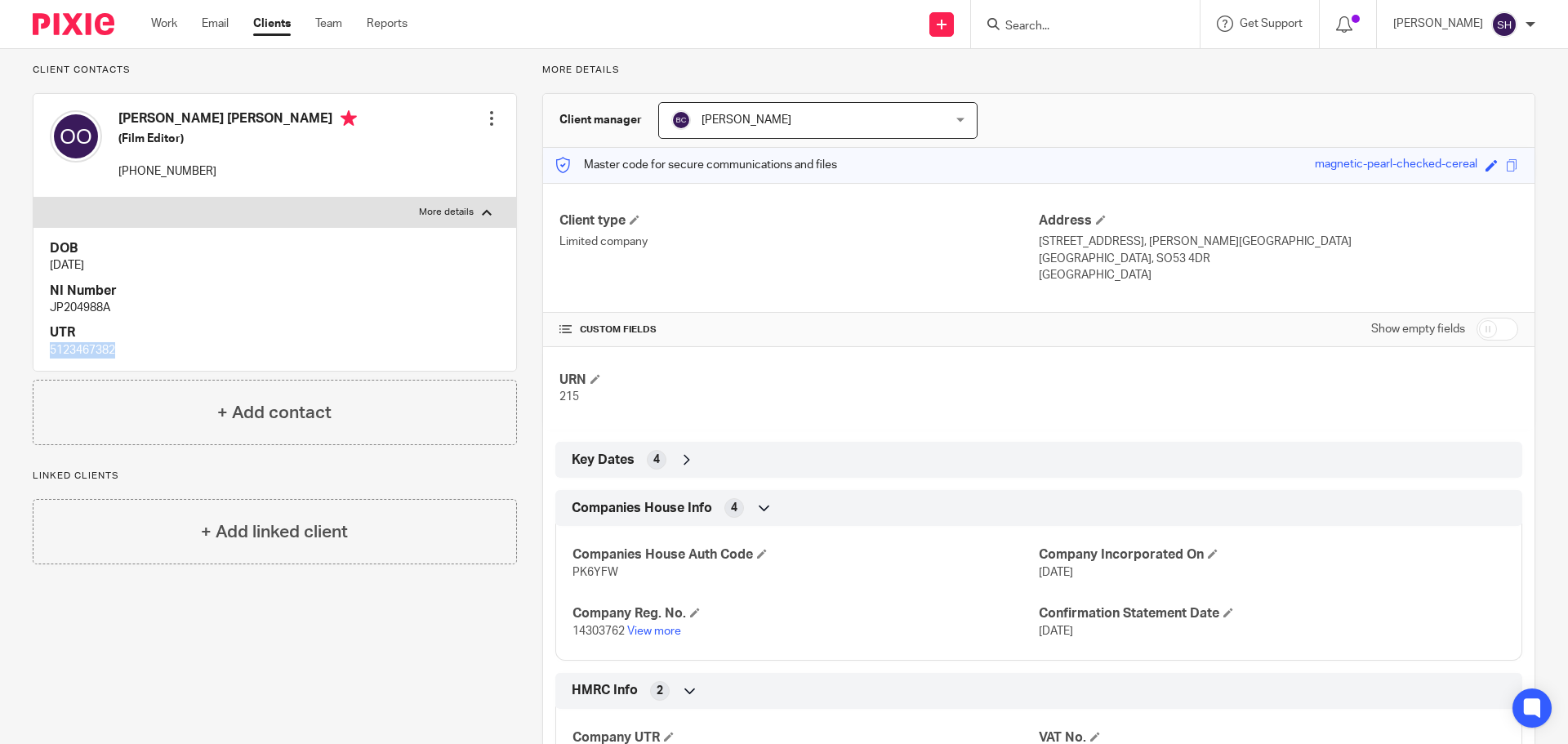
drag, startPoint x: 120, startPoint y: 348, endPoint x: 16, endPoint y: 352, distance: 104.1
click at [16, 352] on div "Client contacts Owen Patrick O'sullivan (Film Editor) +447894237808 Edit contac…" at bounding box center [262, 455] width 510 height 782
copy p "5123467382"
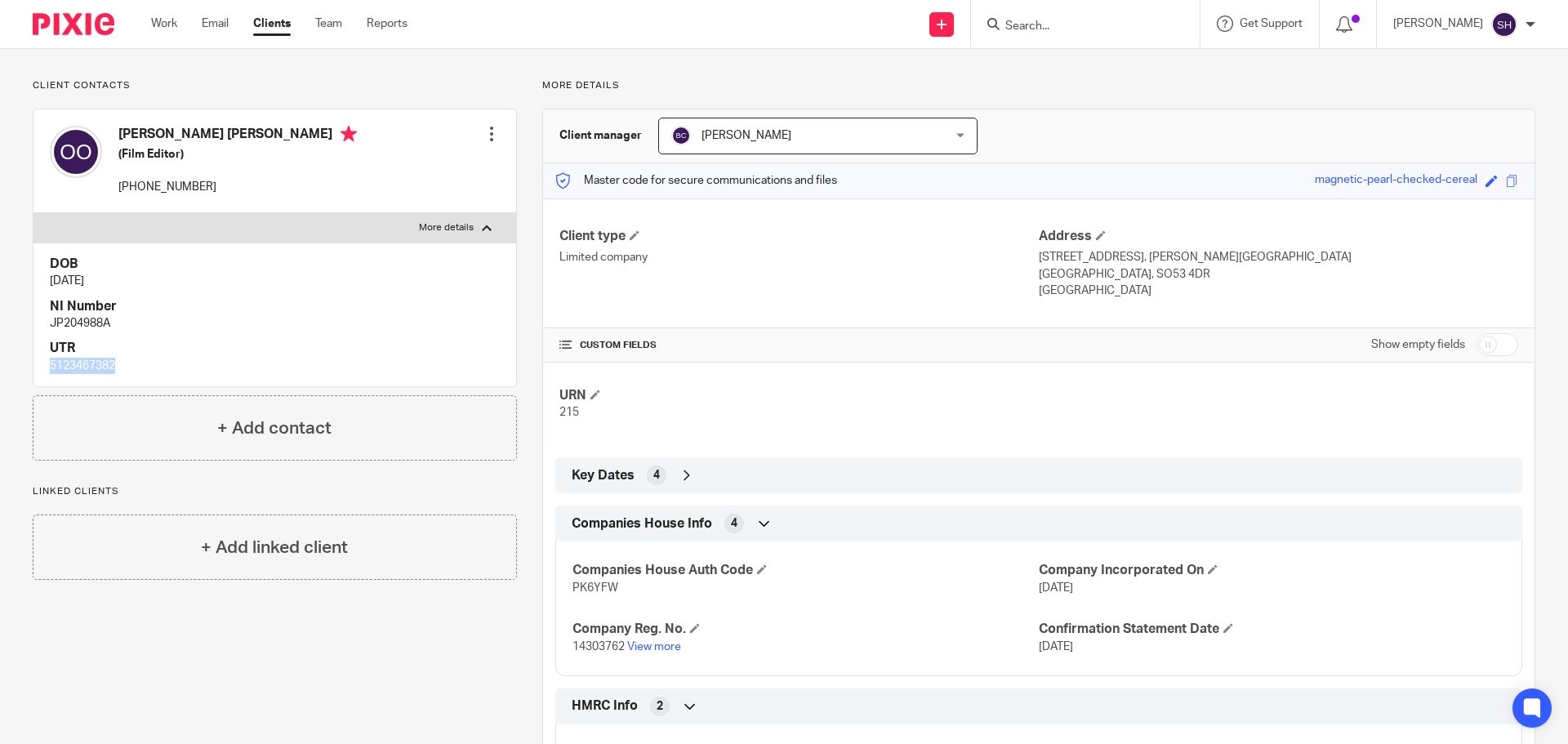
scroll to position [82, 0]
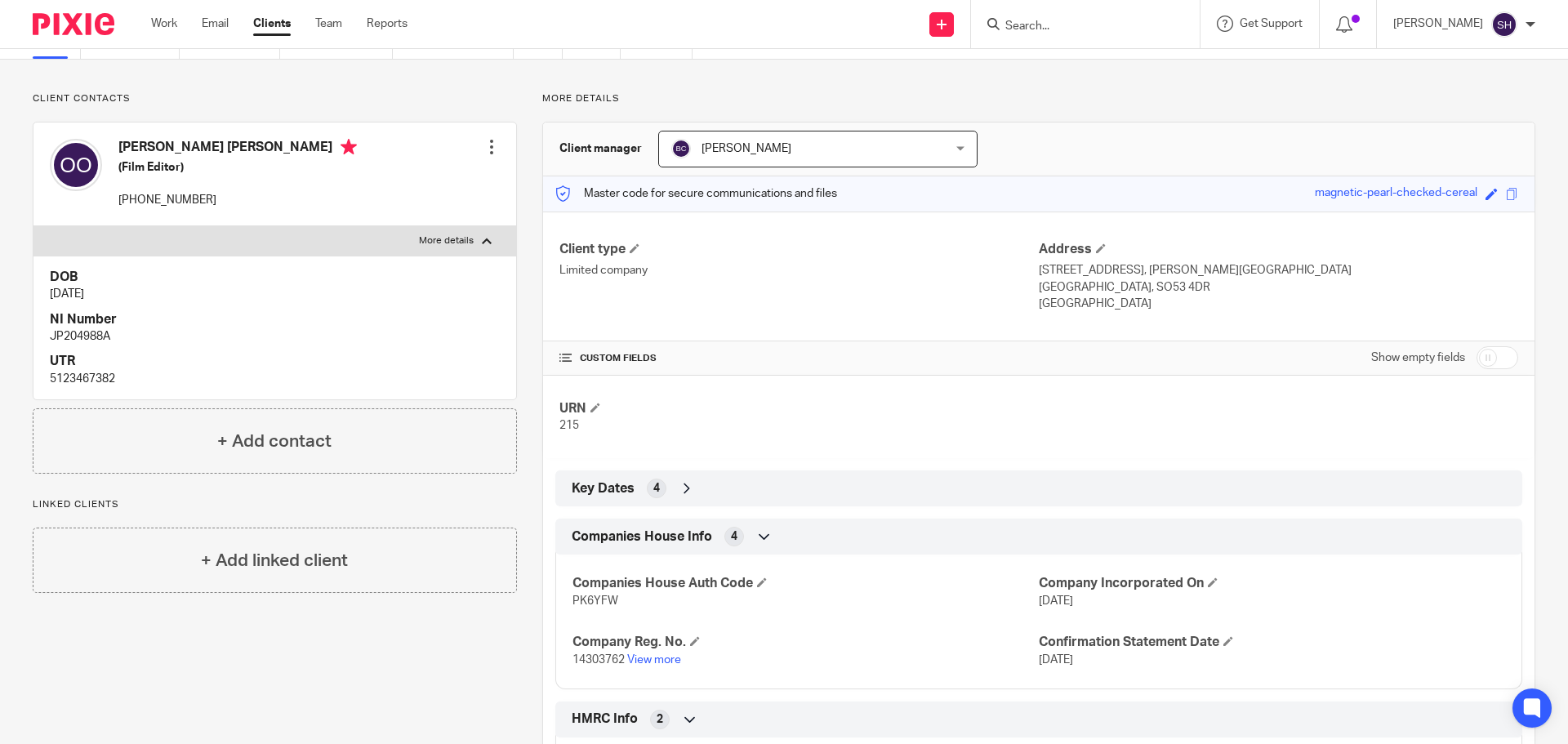
click at [1032, 27] on input "Search" at bounding box center [1076, 26] width 147 height 15
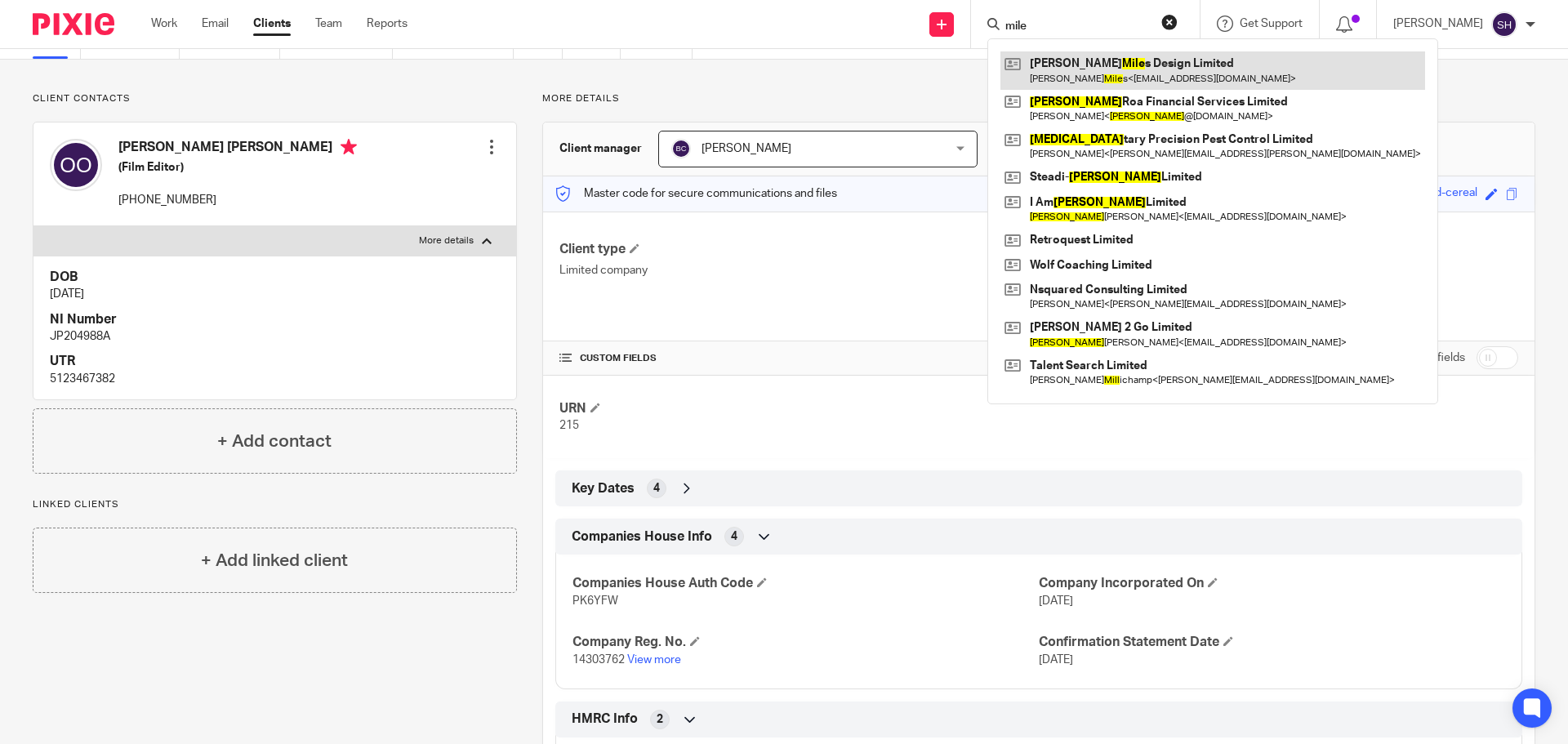
type input "mile"
click at [1089, 69] on link at bounding box center [1213, 70] width 424 height 38
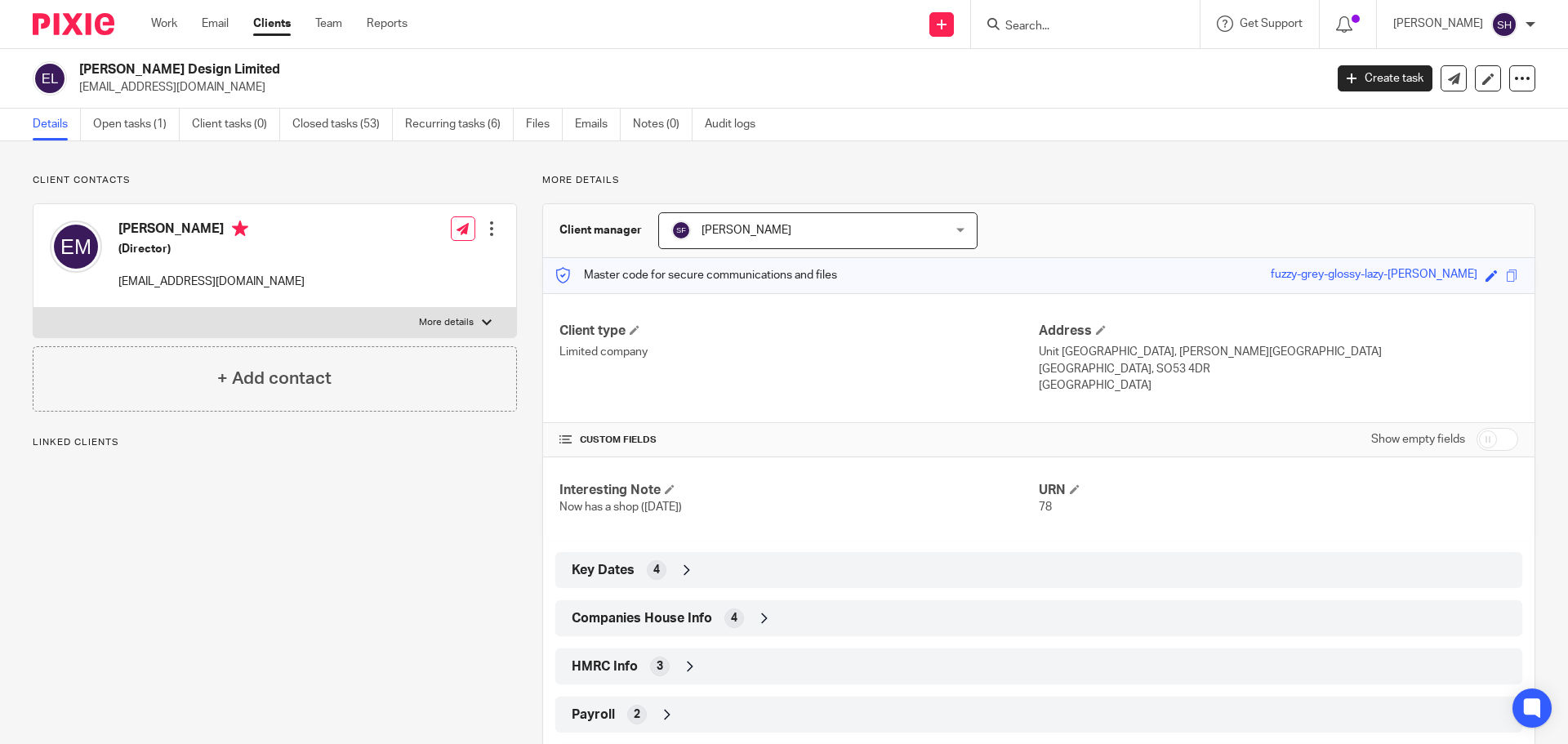
click at [131, 141] on div "Details Open tasks (1) Client tasks (0) Closed tasks (53) Recurring tasks (6) F…" at bounding box center [784, 124] width 1568 height 32
click at [141, 126] on link "Open tasks (1)" at bounding box center [136, 124] width 86 height 31
